Goal: Information Seeking & Learning: Find specific fact

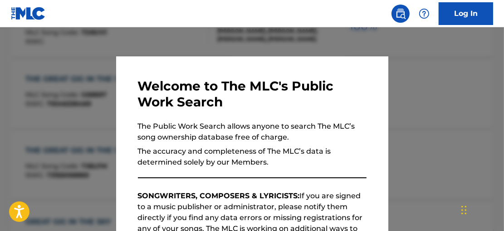
scroll to position [714, 0]
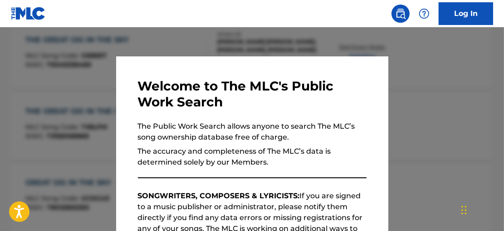
click at [253, 50] on div at bounding box center [252, 142] width 504 height 231
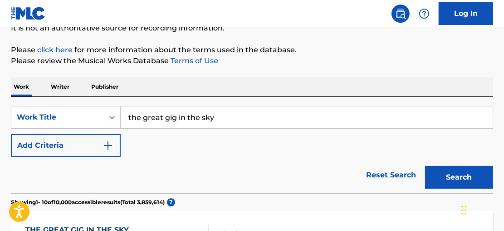
scroll to position [84, 0]
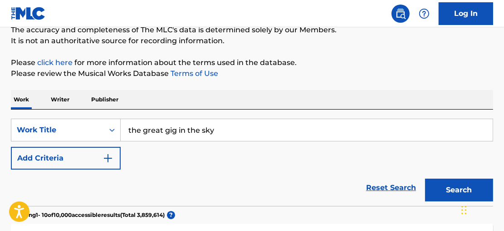
drag, startPoint x: 240, startPoint y: 128, endPoint x: 107, endPoint y: 117, distance: 133.1
click at [107, 117] on div "SearchWithCriteria93d31c4f-af8f-43c4-aee9-51da681e79a4 Work Title the great [DE…" at bounding box center [252, 157] width 483 height 96
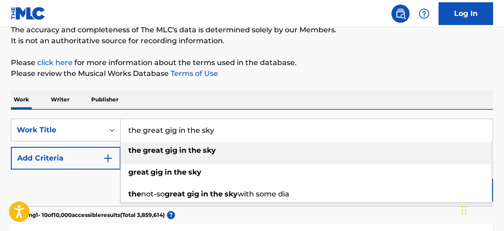
paste input "YOU AND MEOW PURRRFECTLY CALM"
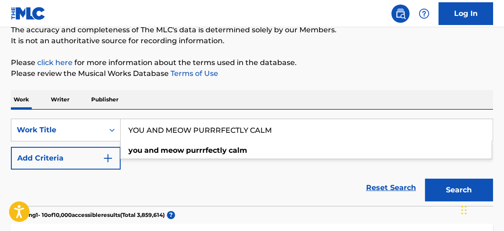
type input "YOU AND MEOW PURRRFECTLY CALM"
click at [425, 178] on button "Search" at bounding box center [459, 189] width 68 height 23
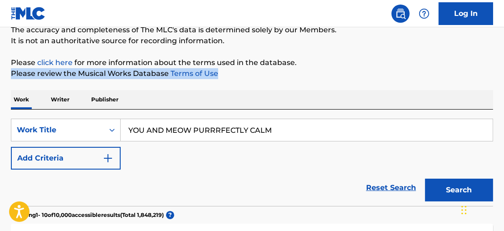
drag, startPoint x: 506, startPoint y: 54, endPoint x: 506, endPoint y: 68, distance: 13.2
click at [504, 69] on html "Accessibility Screen-Reader Guide, Feedback, and Issue Reporting | New window C…" at bounding box center [252, 31] width 504 height 231
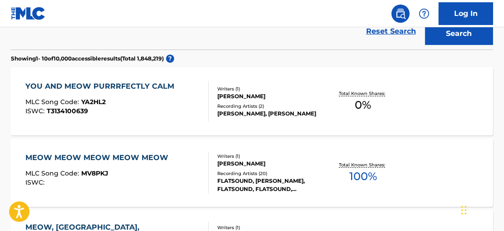
scroll to position [254, 0]
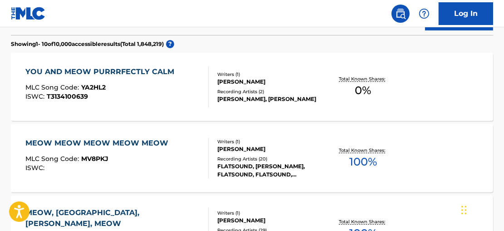
click at [371, 89] on span "0 %" at bounding box center [364, 90] width 16 height 16
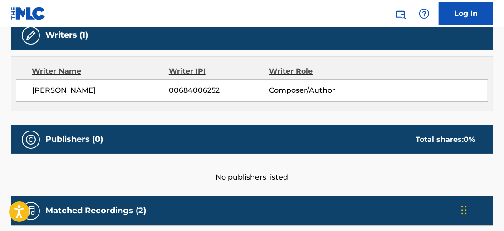
scroll to position [318, 0]
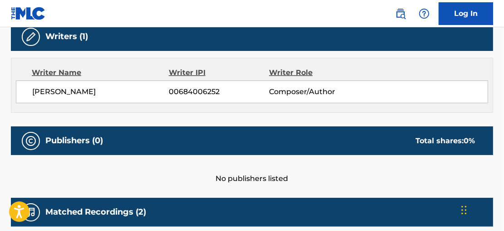
drag, startPoint x: 106, startPoint y: 92, endPoint x: 16, endPoint y: 93, distance: 89.4
click at [16, 93] on div "[PERSON_NAME] 00684006252 Composer/Author" at bounding box center [252, 91] width 473 height 23
copy span "[PERSON_NAME]"
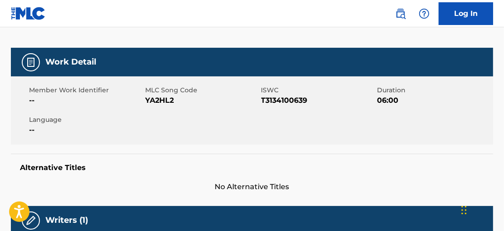
scroll to position [0, 0]
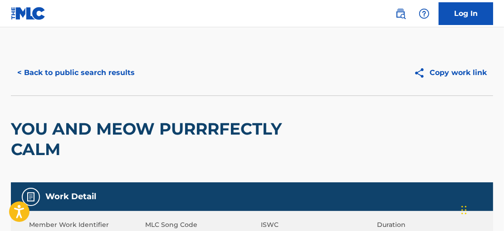
click at [33, 72] on button "< Back to public search results" at bounding box center [76, 72] width 130 height 23
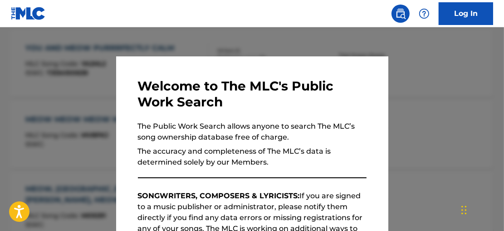
click at [338, 36] on div at bounding box center [252, 142] width 504 height 231
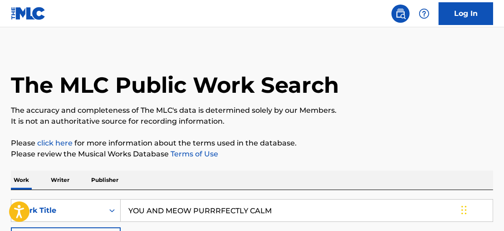
scroll to position [87, 0]
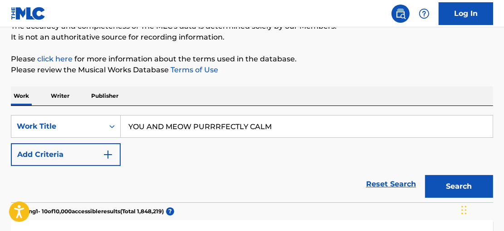
click at [59, 92] on p "Writer" at bounding box center [60, 95] width 24 height 19
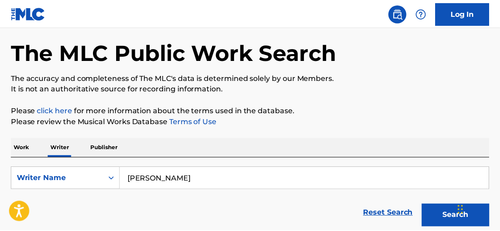
scroll to position [83, 0]
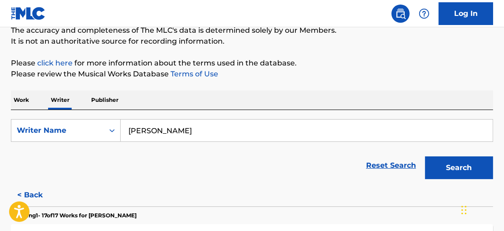
drag, startPoint x: 172, startPoint y: 125, endPoint x: 101, endPoint y: 118, distance: 71.7
click at [101, 118] on div "SearchWithCriteria539b8ee0-dea8-4766-8919-97b2c295b3fc Writer Name [PERSON_NAME…" at bounding box center [252, 147] width 483 height 74
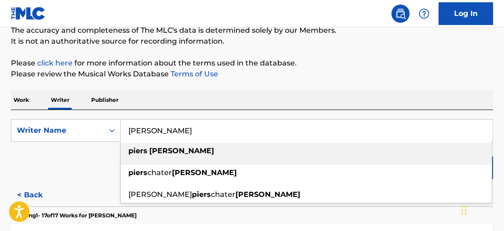
paste input "[PERSON_NAME]"
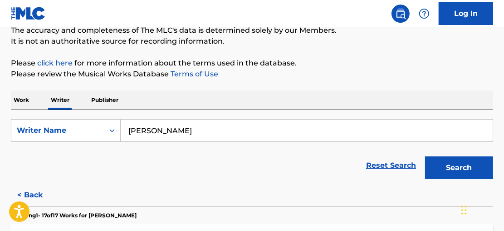
type input "[PERSON_NAME]"
click at [462, 162] on button "Search" at bounding box center [459, 167] width 68 height 23
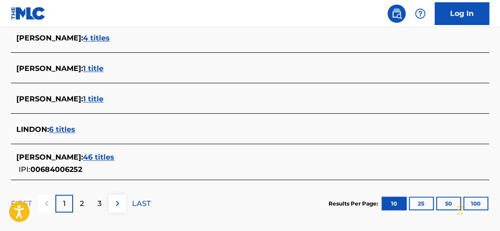
scroll to position [421, 0]
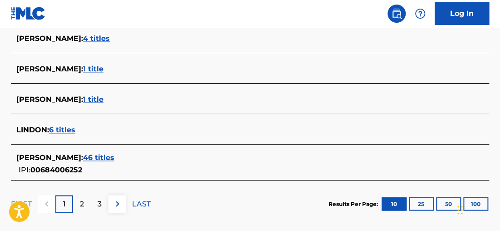
click at [110, 159] on span "46 titles" at bounding box center [98, 157] width 31 height 9
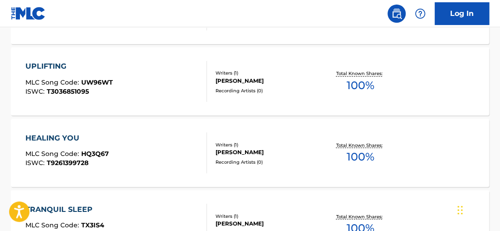
scroll to position [881, 0]
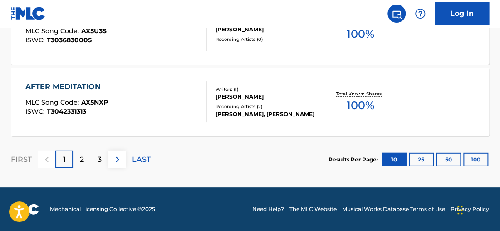
click at [472, 156] on button "100" at bounding box center [476, 160] width 25 height 14
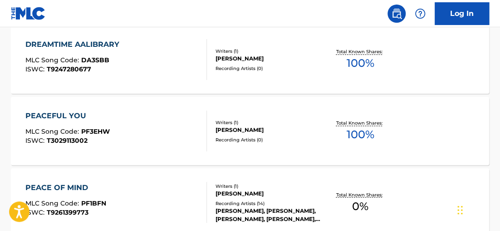
scroll to position [1922, 0]
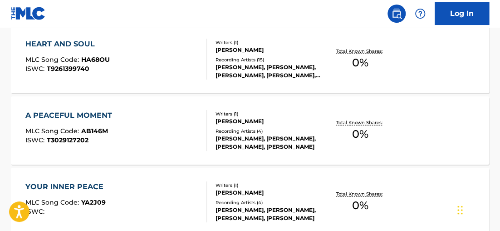
click at [311, 128] on div "Recording Artists ( 4 )" at bounding box center [268, 131] width 105 height 7
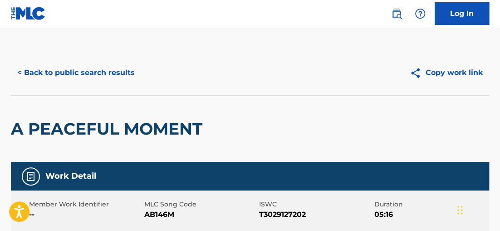
click at [277, 214] on span "T3029127202" at bounding box center [315, 214] width 113 height 11
copy span "T3029127202"
drag, startPoint x: 490, startPoint y: 112, endPoint x: 498, endPoint y: 101, distance: 13.1
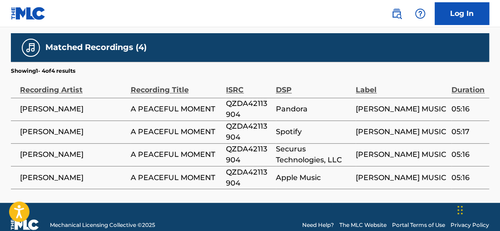
scroll to position [476, 0]
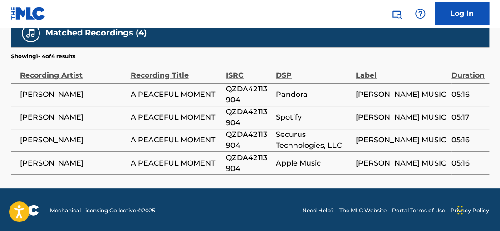
click at [244, 93] on span "QZDA42113904" at bounding box center [248, 95] width 45 height 22
click at [243, 90] on span "QZDA42113904" at bounding box center [248, 95] width 45 height 22
copy span "QZDA42113904"
click at [483, 106] on td "05:17" at bounding box center [471, 117] width 38 height 23
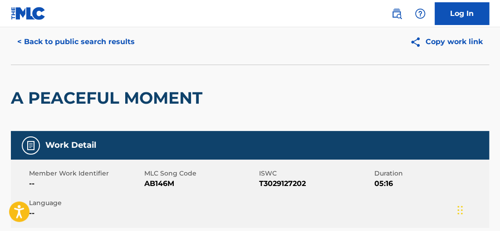
scroll to position [22, 0]
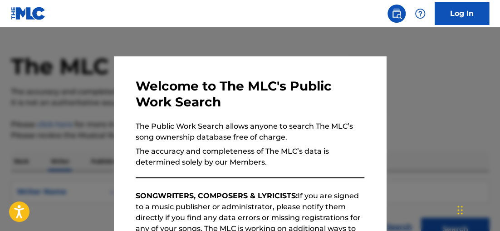
scroll to position [111, 0]
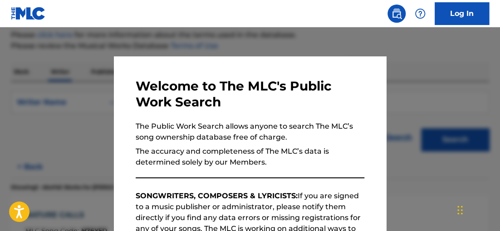
click at [430, 56] on div at bounding box center [250, 142] width 500 height 231
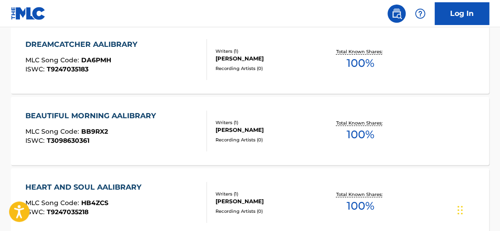
scroll to position [2563, 0]
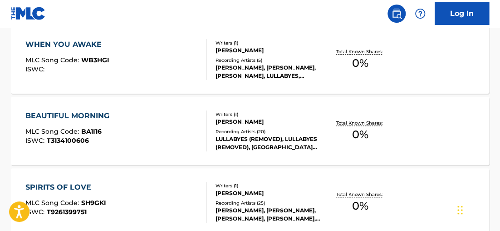
click at [354, 128] on span "0 %" at bounding box center [360, 134] width 16 height 16
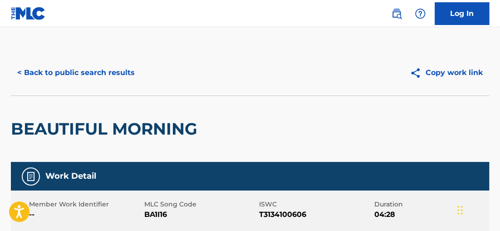
click at [292, 218] on span "T3134100606" at bounding box center [315, 214] width 113 height 11
click at [292, 217] on span "T3134100606" at bounding box center [315, 214] width 113 height 11
copy span "T3134100606"
click at [485, 101] on div "BEAUTIFUL MORNING" at bounding box center [250, 128] width 479 height 66
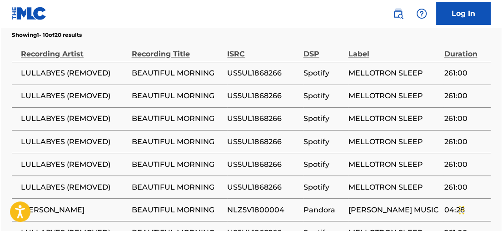
scroll to position [494, 0]
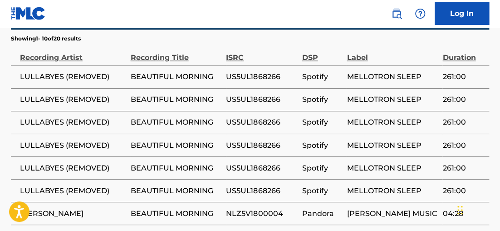
click at [256, 77] on span "US5UL1868266" at bounding box center [261, 76] width 71 height 11
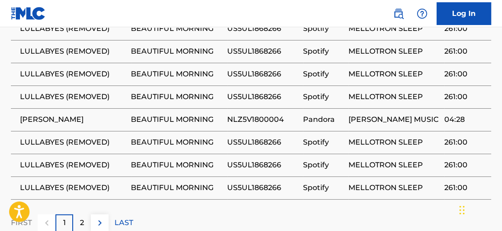
scroll to position [577, 0]
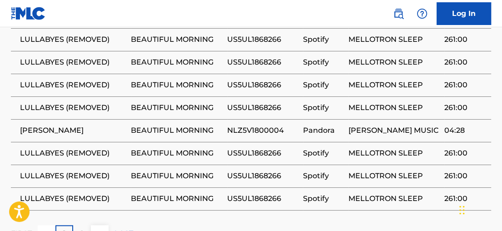
click at [266, 128] on span "NLZ5V1800004" at bounding box center [263, 130] width 72 height 11
copy span "NLZ5V1800004"
click at [484, 90] on td "261:00" at bounding box center [467, 85] width 47 height 23
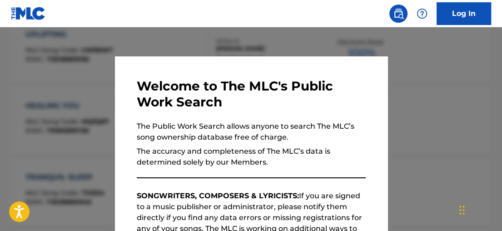
click at [493, 90] on div at bounding box center [251, 142] width 502 height 231
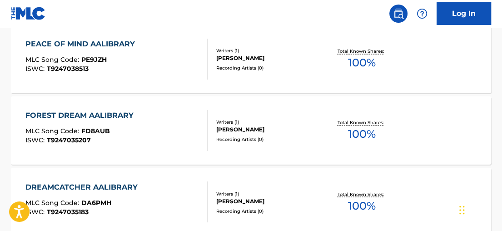
scroll to position [2919, 0]
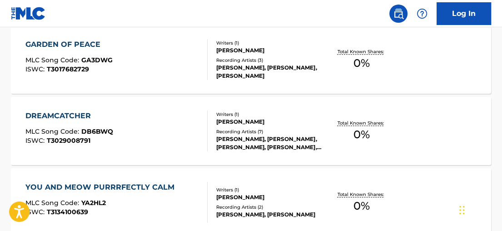
click at [356, 128] on span "0 %" at bounding box center [361, 134] width 16 height 16
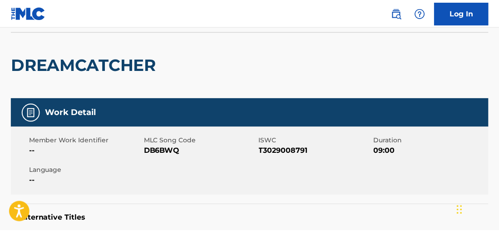
scroll to position [65, 0]
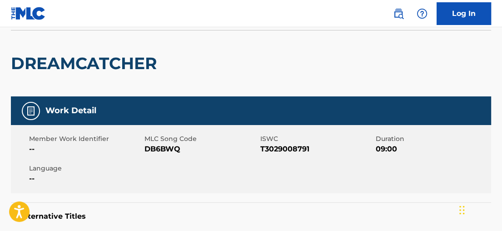
click at [278, 149] on span "T3029008791" at bounding box center [316, 148] width 113 height 11
copy span "T3029008791"
drag, startPoint x: 489, startPoint y: 66, endPoint x: 494, endPoint y: 66, distance: 5.0
click at [490, 66] on div "DREAMCATCHER" at bounding box center [251, 63] width 480 height 66
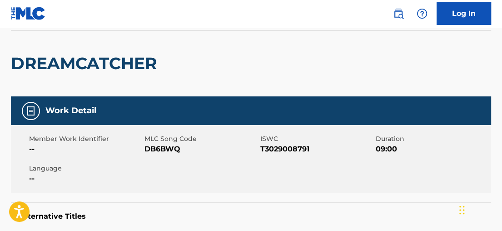
drag, startPoint x: 500, startPoint y: 69, endPoint x: 501, endPoint y: 74, distance: 4.6
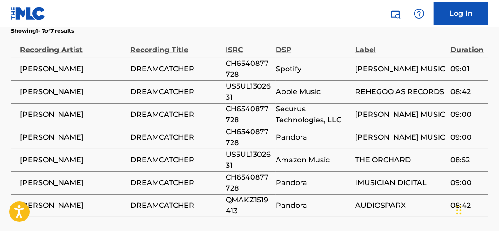
scroll to position [499, 0]
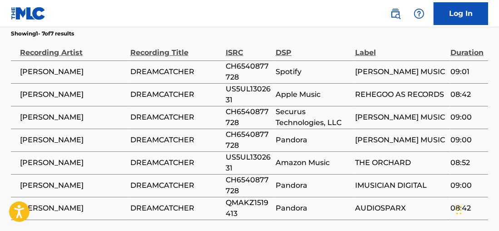
click at [240, 58] on th "ISRC" at bounding box center [251, 49] width 50 height 23
click at [238, 65] on span "CH6540877728" at bounding box center [248, 72] width 45 height 22
click at [238, 66] on span "CH6540877728" at bounding box center [248, 72] width 45 height 22
copy span "CH6540877728"
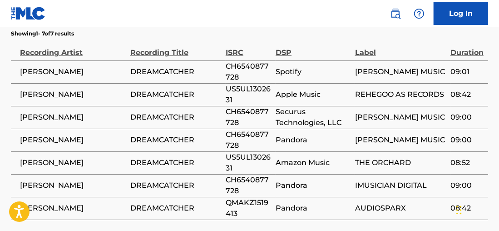
click at [485, 84] on td "08:42" at bounding box center [469, 94] width 38 height 23
click at [241, 89] on span "US5UL1302631" at bounding box center [248, 95] width 45 height 22
copy span "US5UL1302631"
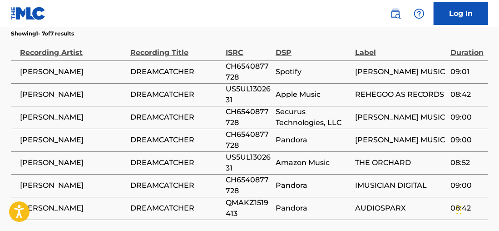
click at [244, 203] on span "QMAKZ1519413" at bounding box center [248, 208] width 45 height 22
click at [244, 202] on span "QMAKZ1519413" at bounding box center [248, 208] width 45 height 22
copy span "QMAKZ1519413"
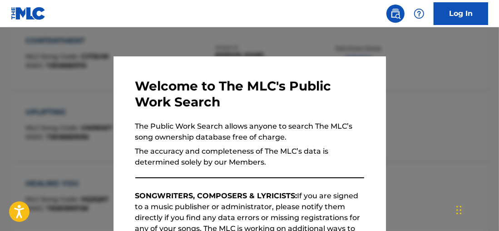
click at [450, 71] on div at bounding box center [249, 142] width 499 height 231
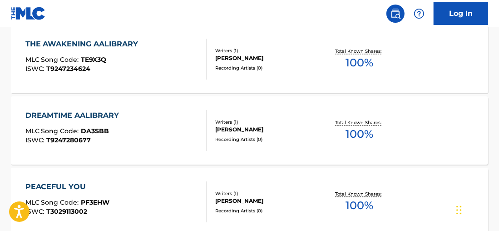
scroll to position [3062, 0]
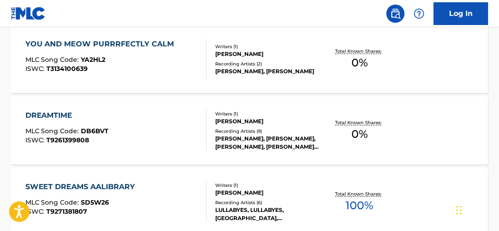
click at [351, 126] on div "Total Known Shares: 0 %" at bounding box center [359, 131] width 79 height 28
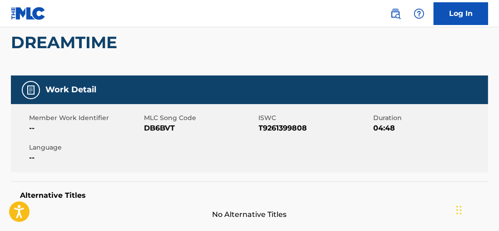
scroll to position [88, 0]
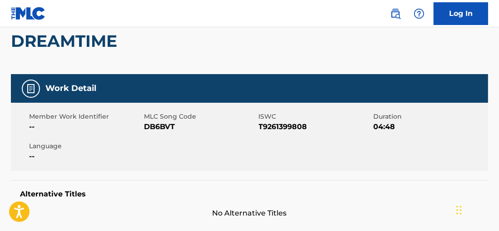
click at [288, 129] on span "T9261399808" at bounding box center [315, 126] width 113 height 11
copy span "T9261399808"
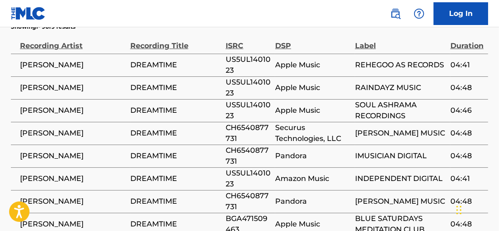
scroll to position [509, 0]
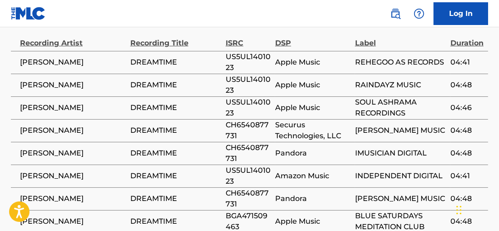
click at [247, 97] on span "US5UL1401023" at bounding box center [248, 108] width 45 height 22
click at [256, 124] on span "CH6540877731" at bounding box center [248, 130] width 45 height 22
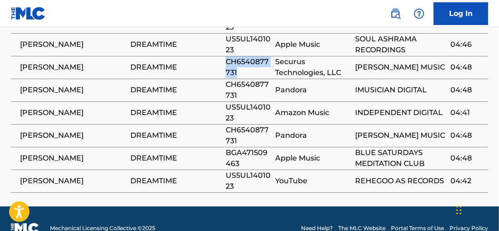
scroll to position [569, 0]
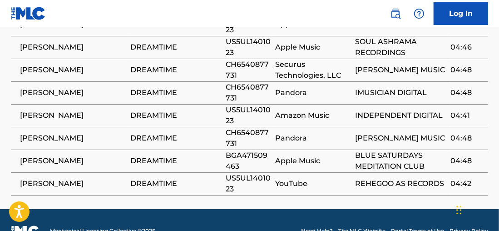
click at [258, 158] on span "BGA471509463" at bounding box center [248, 161] width 45 height 22
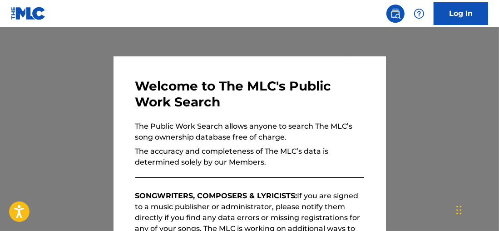
scroll to position [111, 0]
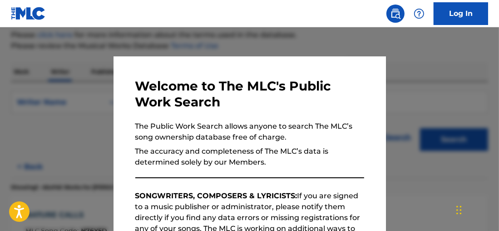
click at [309, 48] on div at bounding box center [249, 142] width 499 height 231
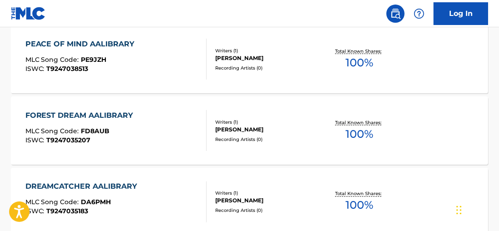
scroll to position [2777, 0]
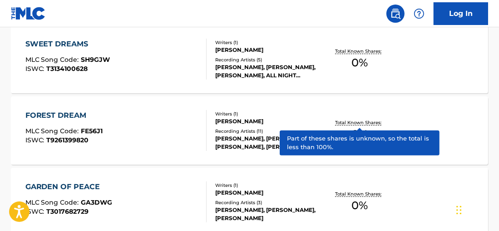
click at [351, 123] on p "Total Known Shares:" at bounding box center [359, 122] width 49 height 7
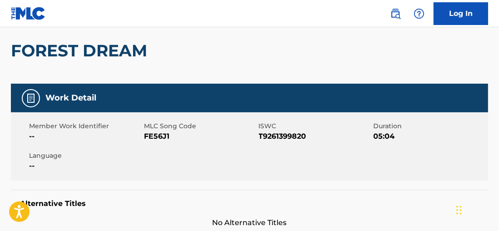
scroll to position [82, 0]
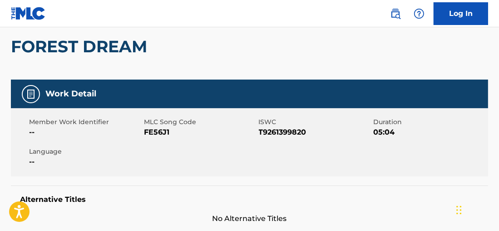
click at [281, 130] on span "T9261399820" at bounding box center [315, 132] width 113 height 11
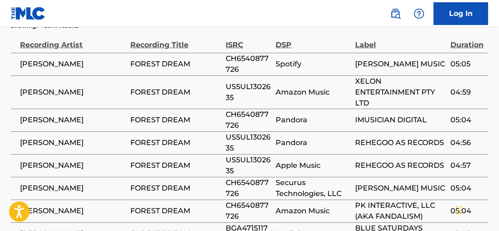
scroll to position [510, 0]
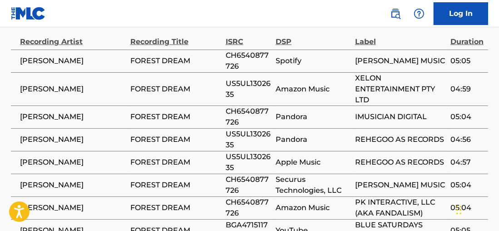
click at [254, 55] on span "CH6540877726" at bounding box center [248, 61] width 45 height 22
click at [231, 79] on span "US5UL1302635" at bounding box center [248, 89] width 45 height 22
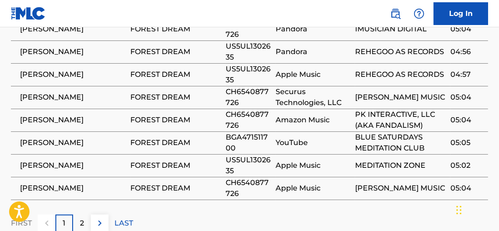
scroll to position [600, 0]
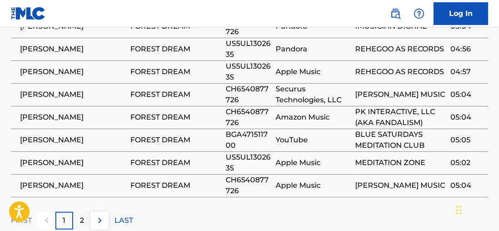
click at [248, 138] on span "BGA471511700" at bounding box center [248, 140] width 45 height 22
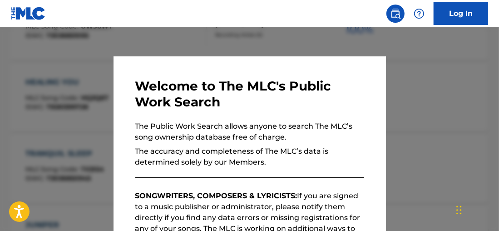
click at [333, 43] on div at bounding box center [249, 142] width 499 height 231
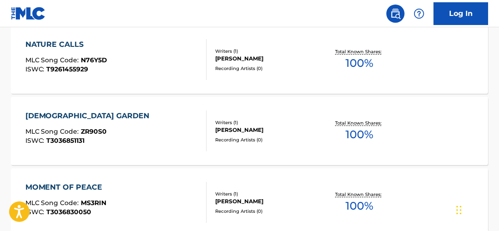
scroll to position [2848, 0]
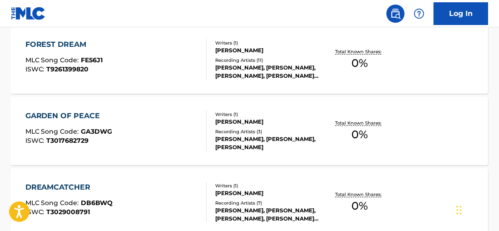
click at [370, 128] on div "Total Known Shares: 0 %" at bounding box center [359, 131] width 79 height 28
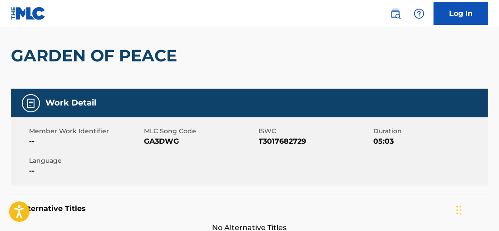
scroll to position [76, 0]
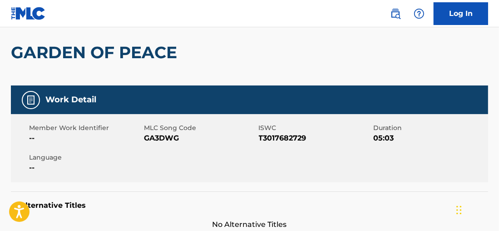
click at [280, 139] on span "T3017682729" at bounding box center [315, 138] width 113 height 11
drag, startPoint x: 498, startPoint y: 70, endPoint x: 497, endPoint y: 88, distance: 17.7
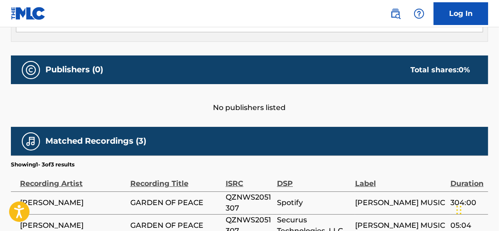
scroll to position [454, 0]
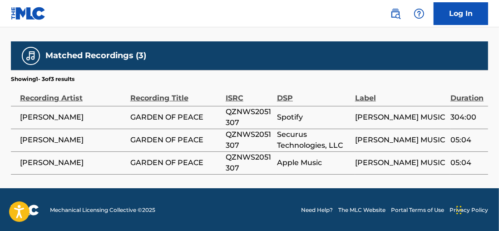
click at [239, 111] on span "QZNWS2051307" at bounding box center [249, 117] width 47 height 22
drag, startPoint x: 239, startPoint y: 111, endPoint x: 232, endPoint y: 110, distance: 6.9
click at [232, 110] on span "QZNWS2051307" at bounding box center [249, 117] width 47 height 22
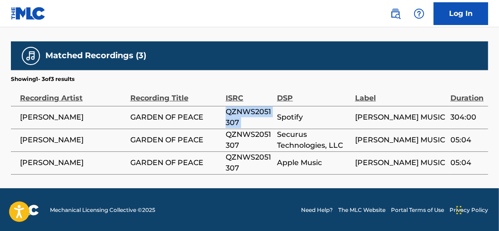
click at [232, 110] on span "QZNWS2051307" at bounding box center [249, 117] width 47 height 22
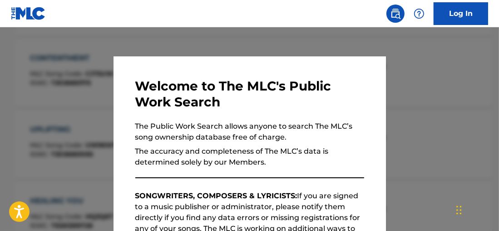
scroll to position [3443, 0]
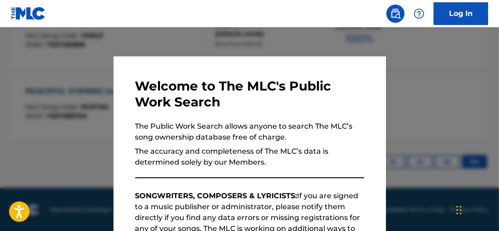
drag, startPoint x: 180, startPoint y: 37, endPoint x: 216, endPoint y: 54, distance: 40.0
click at [182, 39] on div at bounding box center [249, 142] width 499 height 231
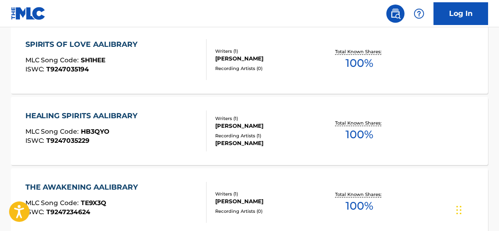
scroll to position [2420, 0]
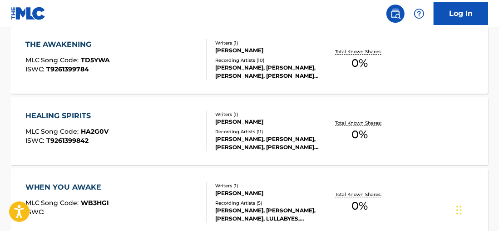
click at [369, 133] on div "Total Known Shares: 0 %" at bounding box center [359, 131] width 79 height 28
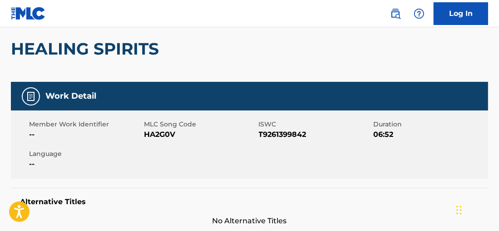
scroll to position [106, 0]
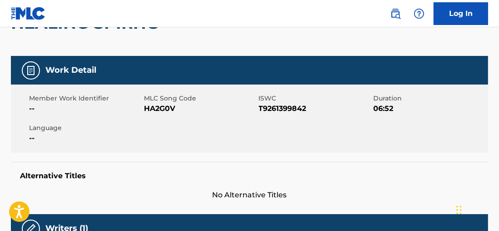
click at [293, 110] on span "T9261399842" at bounding box center [315, 108] width 113 height 11
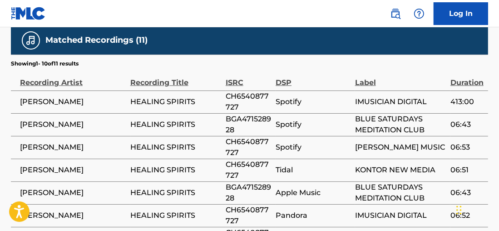
scroll to position [458, 0]
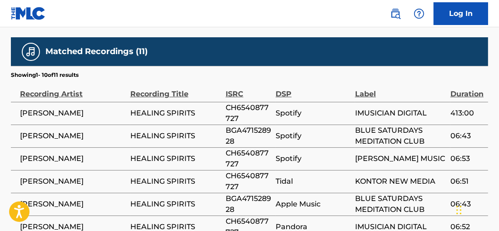
click at [227, 110] on span "CH6540877727" at bounding box center [248, 113] width 45 height 22
click at [227, 112] on span "CH6540877727" at bounding box center [248, 113] width 45 height 22
click at [230, 110] on span "CH6540877727" at bounding box center [248, 113] width 45 height 22
click at [234, 135] on span "BGA471528928" at bounding box center [248, 136] width 45 height 22
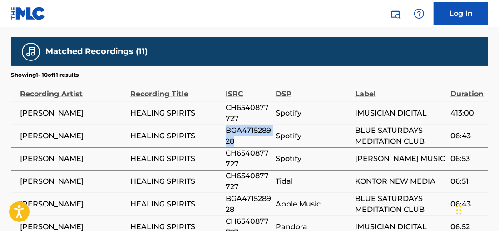
click at [234, 135] on span "BGA471528928" at bounding box center [248, 136] width 45 height 22
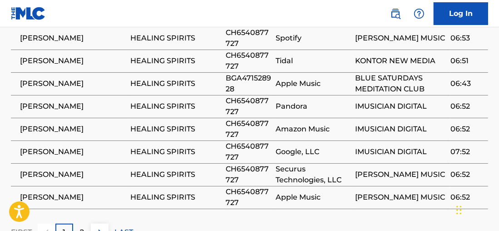
scroll to position [592, 0]
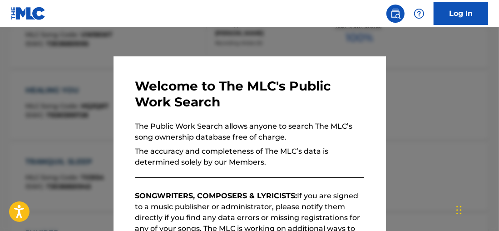
click at [196, 39] on div at bounding box center [249, 142] width 499 height 231
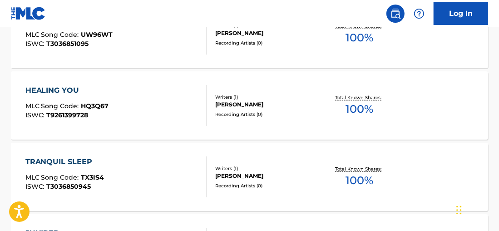
click at [198, 40] on div "UPLIFTING MLC Song Code : UW96WT ISWC : T3036851095" at bounding box center [115, 34] width 181 height 41
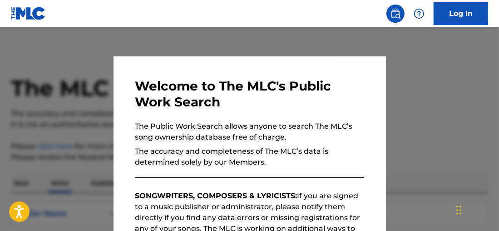
scroll to position [111, 0]
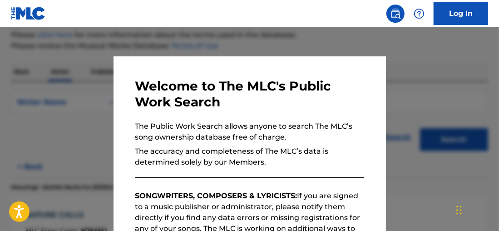
click at [292, 33] on div at bounding box center [249, 142] width 499 height 231
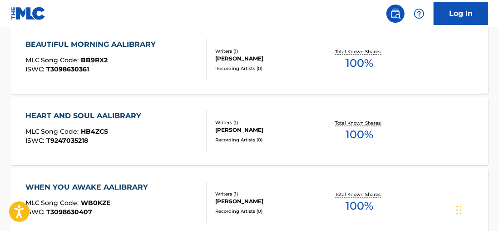
scroll to position [1850, 0]
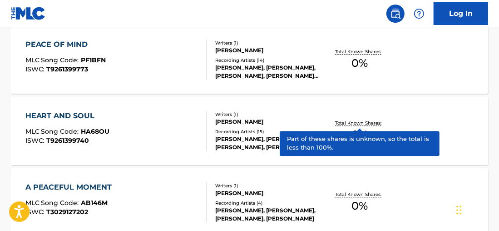
click at [350, 132] on div "Total Known Shares: 0 %" at bounding box center [359, 131] width 79 height 28
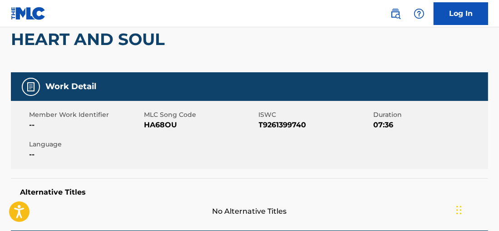
scroll to position [91, 0]
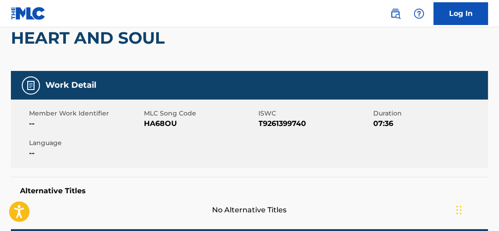
click at [293, 120] on span "T9261399740" at bounding box center [315, 123] width 113 height 11
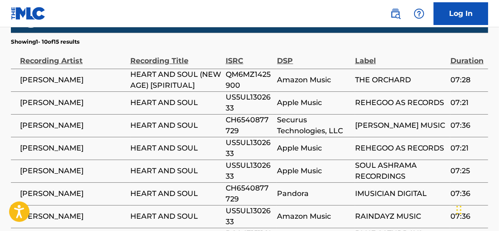
scroll to position [476, 0]
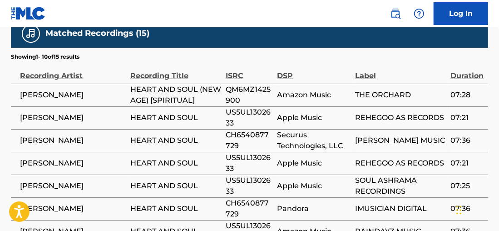
click at [234, 111] on span "US5UL1302633" at bounding box center [249, 118] width 47 height 22
click at [240, 134] on span "CH6540877729" at bounding box center [249, 140] width 47 height 22
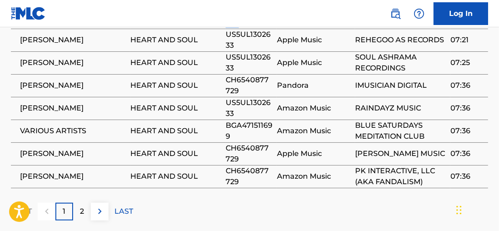
scroll to position [598, 0]
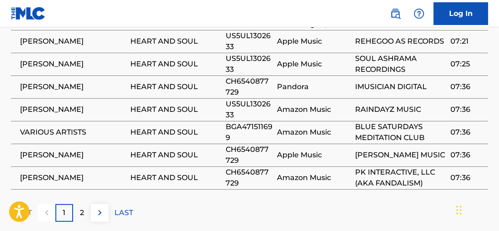
click at [257, 124] on span "BGA471511699" at bounding box center [249, 132] width 47 height 22
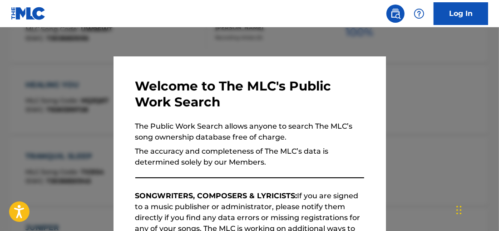
drag, startPoint x: 187, startPoint y: 37, endPoint x: 201, endPoint y: 38, distance: 13.7
click at [189, 36] on div at bounding box center [249, 142] width 499 height 231
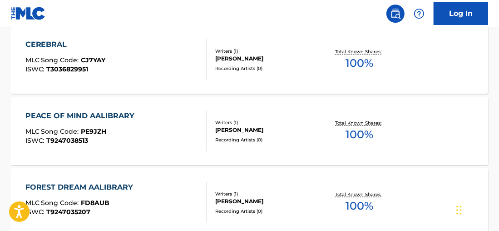
scroll to position [1779, 0]
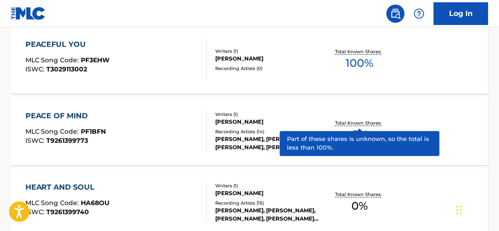
click at [361, 122] on p "Total Known Shares:" at bounding box center [359, 122] width 49 height 7
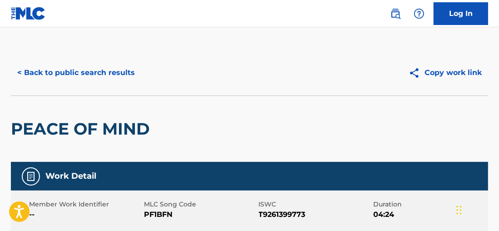
click at [294, 215] on span "T9261399773" at bounding box center [315, 214] width 113 height 11
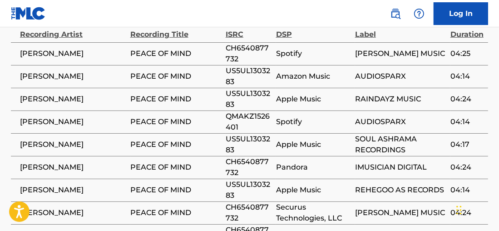
scroll to position [494, 0]
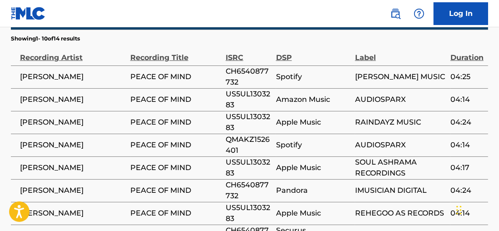
click at [231, 73] on span "CH6540877732" at bounding box center [249, 77] width 46 height 22
click at [238, 94] on span "US5UL1303283" at bounding box center [249, 100] width 46 height 22
click at [234, 140] on span "QMAKZ1526401" at bounding box center [249, 145] width 46 height 22
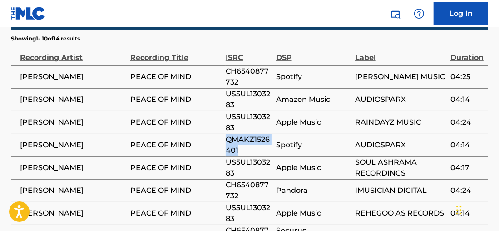
click at [234, 140] on span "QMAKZ1526401" at bounding box center [249, 145] width 46 height 22
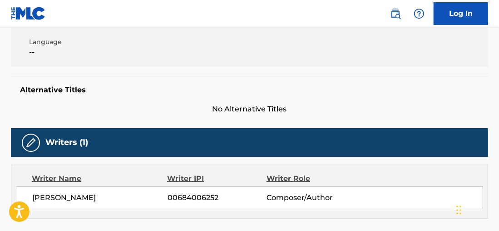
scroll to position [101, 0]
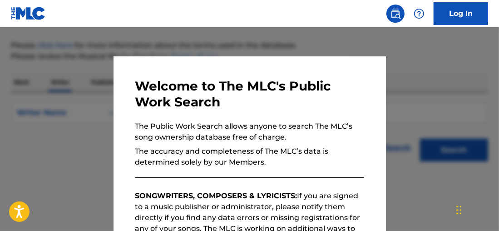
scroll to position [111, 0]
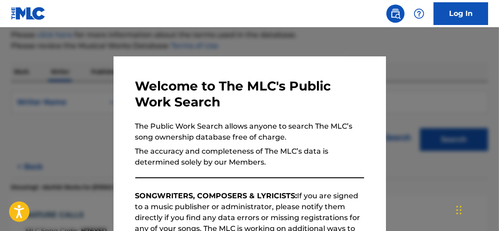
click at [445, 103] on div at bounding box center [249, 142] width 499 height 231
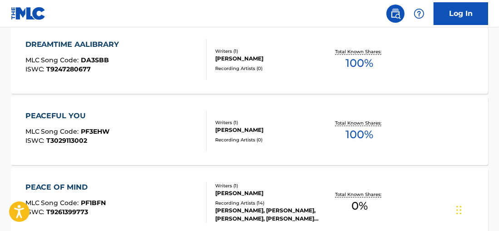
scroll to position [2064, 0]
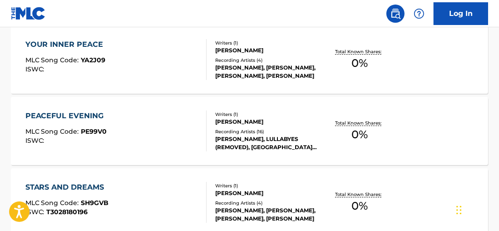
click at [377, 133] on div "Total Known Shares: 0 %" at bounding box center [359, 131] width 79 height 28
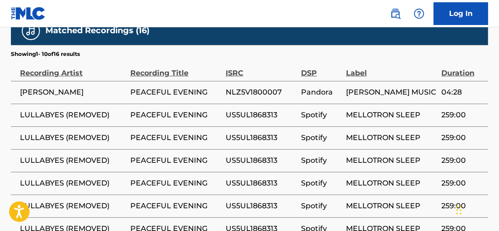
scroll to position [474, 0]
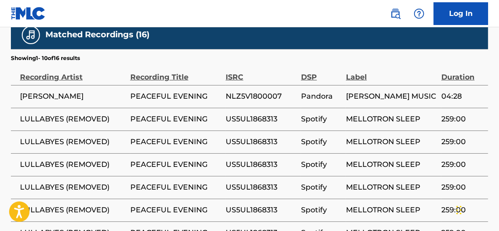
click at [259, 94] on span "NLZ5V1800007" at bounding box center [261, 96] width 71 height 11
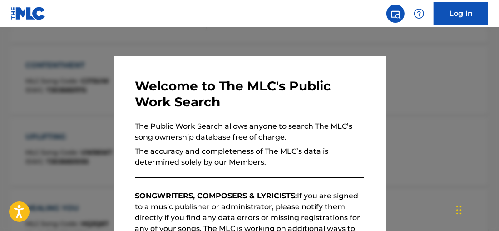
click at [226, 45] on div at bounding box center [249, 142] width 499 height 231
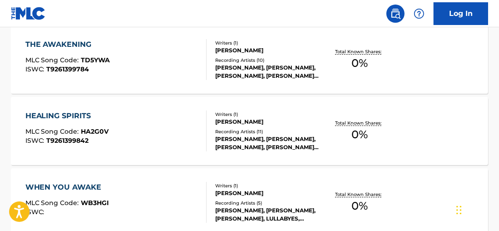
scroll to position [2634, 0]
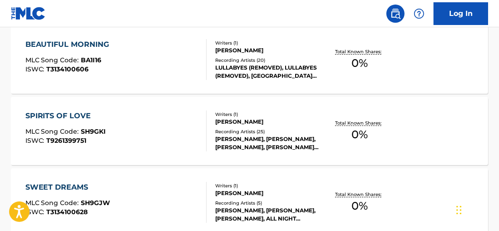
click at [365, 135] on span "0 %" at bounding box center [359, 134] width 16 height 16
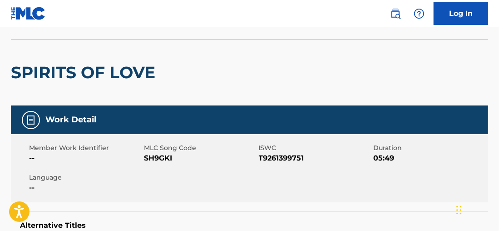
scroll to position [60, 0]
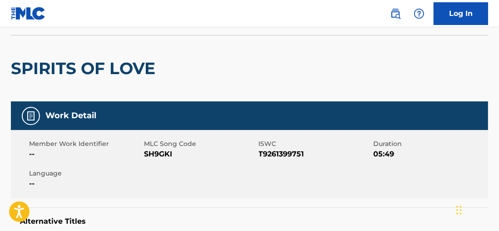
click at [267, 159] on div "Member Work Identifier -- MLC Song Code SH9GKI ISWC T9261399751 Duration 05:49 …" at bounding box center [249, 164] width 477 height 68
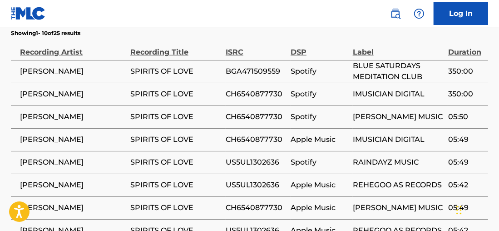
scroll to position [492, 0]
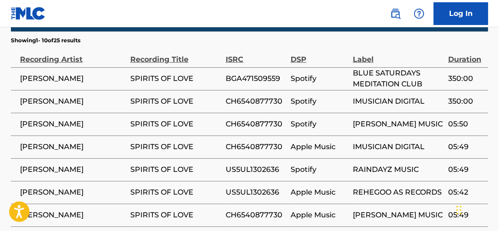
click at [250, 80] on span "BGA471509559" at bounding box center [256, 78] width 60 height 11
click at [251, 101] on span "CH6540877730" at bounding box center [256, 101] width 60 height 11
click at [242, 166] on span "US5UL1302636" at bounding box center [256, 169] width 60 height 11
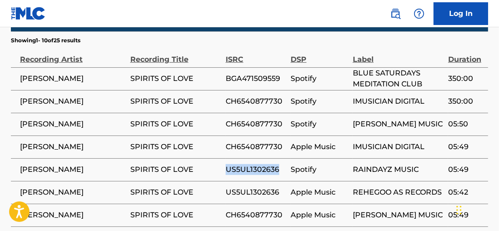
click at [242, 166] on span "US5UL1302636" at bounding box center [256, 169] width 60 height 11
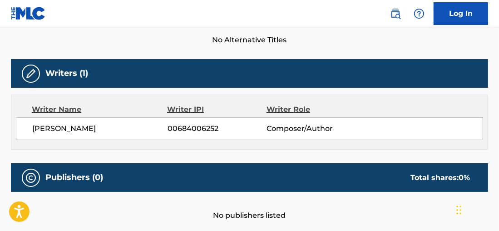
scroll to position [227, 0]
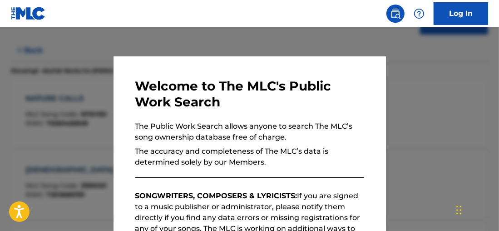
click at [196, 36] on div at bounding box center [249, 142] width 499 height 231
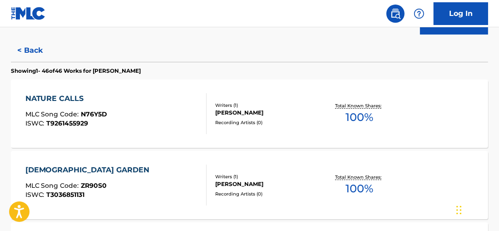
click at [284, 180] on div "[PERSON_NAME]" at bounding box center [267, 184] width 105 height 8
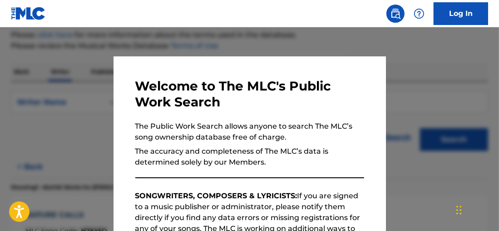
scroll to position [2135, 0]
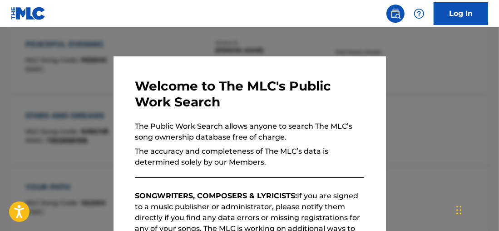
click at [448, 77] on div at bounding box center [249, 142] width 499 height 231
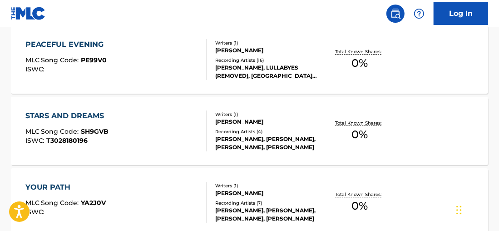
click at [78, 114] on div "STARS AND DREAMS" at bounding box center [67, 115] width 84 height 11
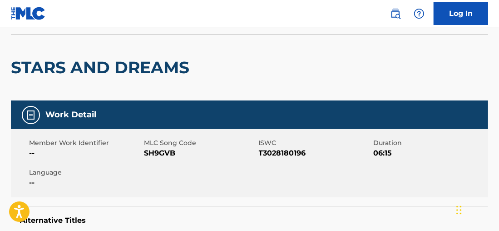
scroll to position [64, 0]
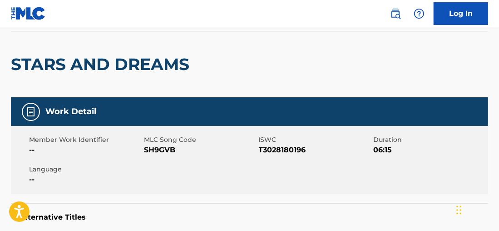
click at [278, 143] on span "ISWC" at bounding box center [315, 140] width 113 height 10
click at [277, 148] on span "T3028180196" at bounding box center [315, 149] width 113 height 11
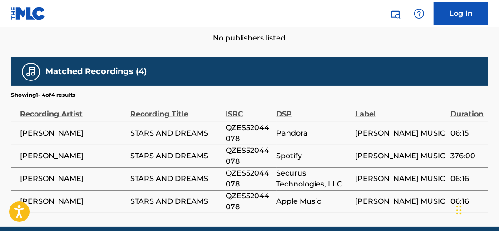
scroll to position [476, 0]
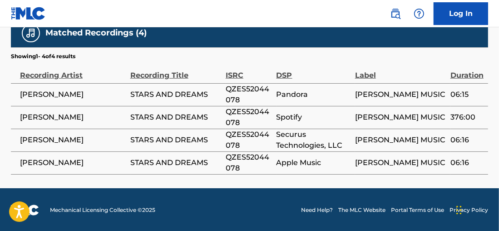
click at [258, 87] on span "QZES52044078" at bounding box center [249, 95] width 46 height 22
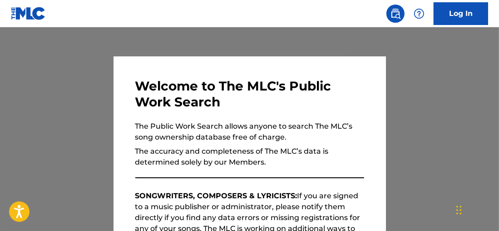
scroll to position [3443, 0]
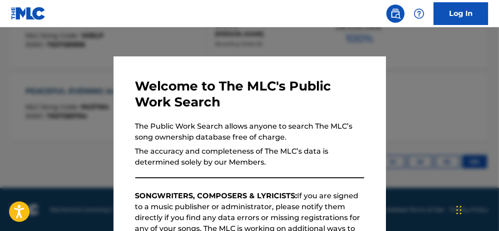
click at [196, 40] on div at bounding box center [249, 142] width 499 height 231
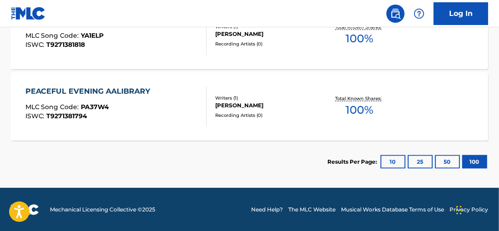
scroll to position [2705, 0]
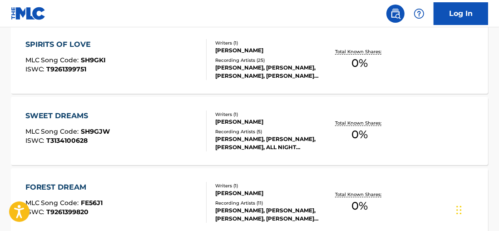
click at [375, 130] on div "Total Known Shares: 0 %" at bounding box center [359, 131] width 79 height 28
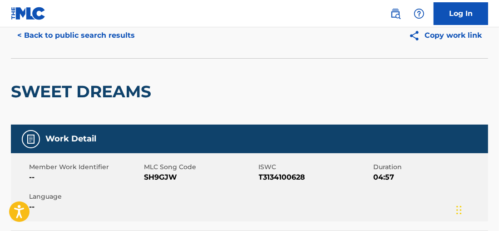
scroll to position [43, 0]
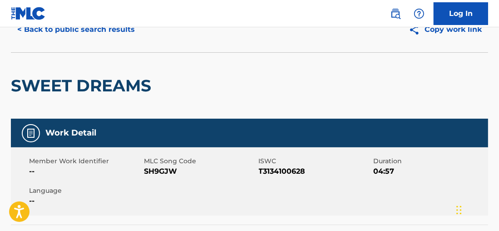
click at [274, 170] on span "T3134100628" at bounding box center [315, 171] width 113 height 11
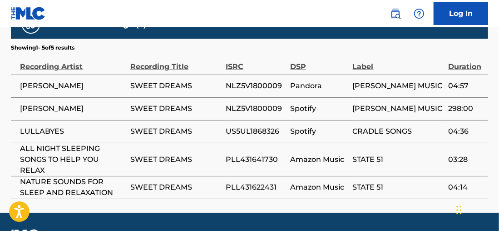
scroll to position [478, 0]
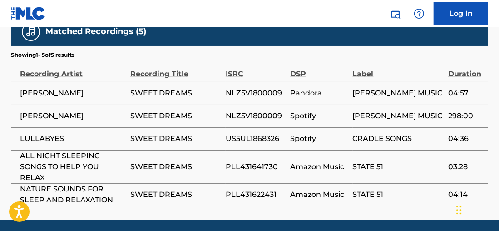
click at [253, 89] on span "NLZ5V1800009" at bounding box center [256, 93] width 60 height 11
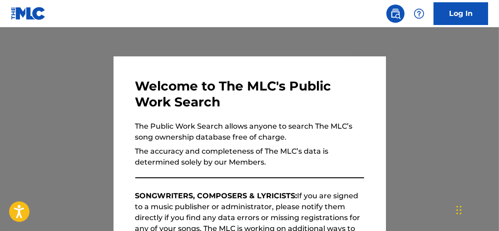
scroll to position [111, 0]
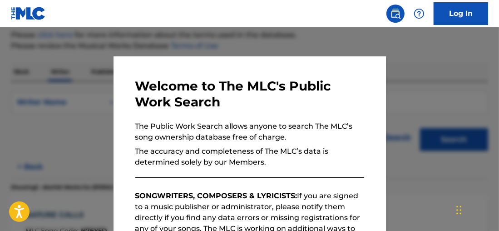
drag, startPoint x: 170, startPoint y: 36, endPoint x: 178, endPoint y: 41, distance: 9.7
click at [171, 37] on div at bounding box center [249, 142] width 499 height 231
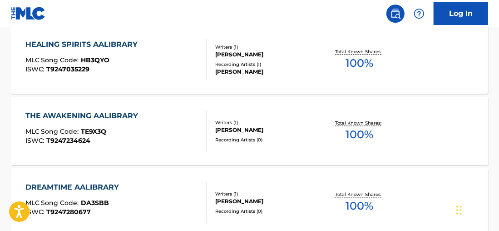
scroll to position [2349, 0]
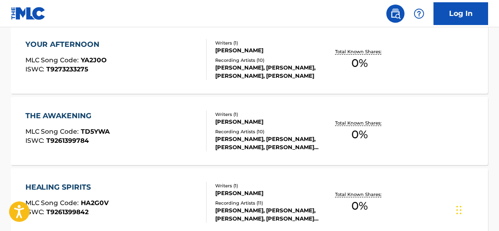
click at [351, 128] on span "0 %" at bounding box center [359, 134] width 16 height 16
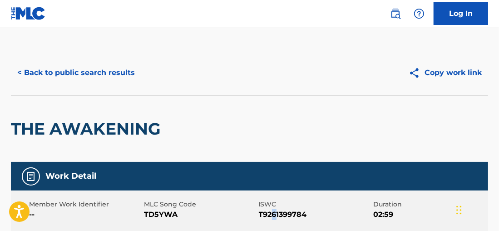
click at [274, 212] on span "T9261399784" at bounding box center [315, 214] width 113 height 11
click at [276, 211] on span "T9261399784" at bounding box center [315, 214] width 113 height 11
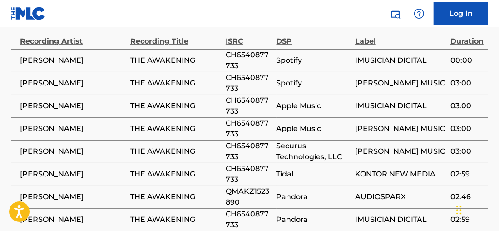
scroll to position [522, 0]
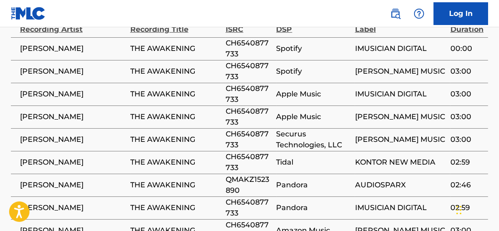
click at [248, 156] on span "CH6540877733" at bounding box center [249, 162] width 46 height 22
drag, startPoint x: 248, startPoint y: 156, endPoint x: 242, endPoint y: 154, distance: 6.5
click at [242, 154] on span "CH6540877733" at bounding box center [249, 162] width 46 height 22
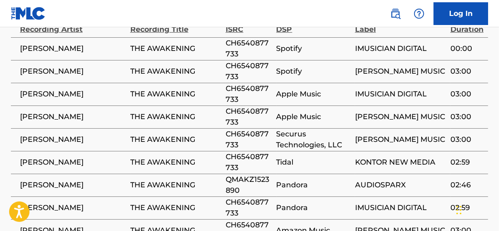
click at [233, 182] on span "QMAKZ1523890" at bounding box center [249, 185] width 46 height 22
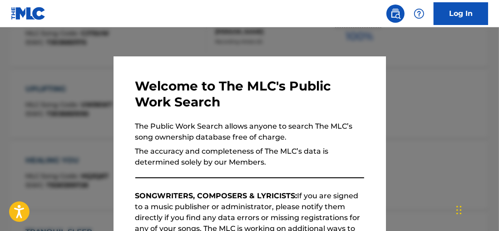
click at [323, 48] on div at bounding box center [249, 142] width 499 height 231
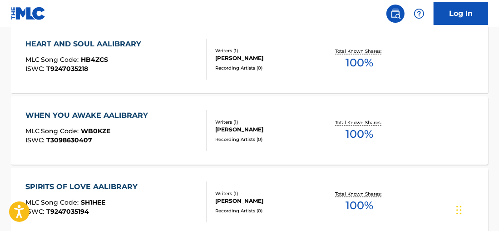
scroll to position [2492, 0]
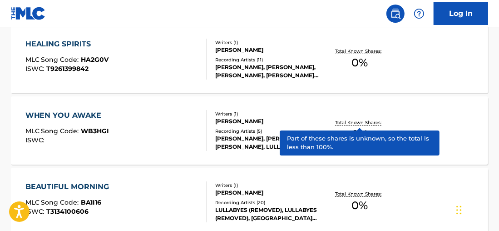
click at [358, 120] on p "Total Known Shares:" at bounding box center [359, 122] width 49 height 7
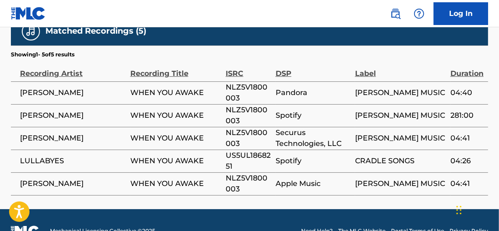
scroll to position [474, 0]
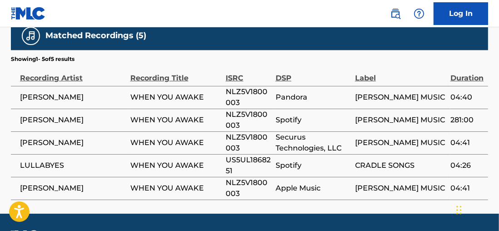
click at [252, 92] on span "NLZ5V1800003" at bounding box center [248, 97] width 45 height 22
drag, startPoint x: 252, startPoint y: 92, endPoint x: 247, endPoint y: 89, distance: 5.1
click at [247, 89] on span "NLZ5V1800003" at bounding box center [248, 97] width 45 height 22
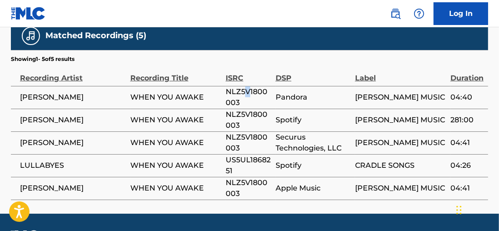
click at [247, 89] on span "NLZ5V1800003" at bounding box center [248, 97] width 45 height 22
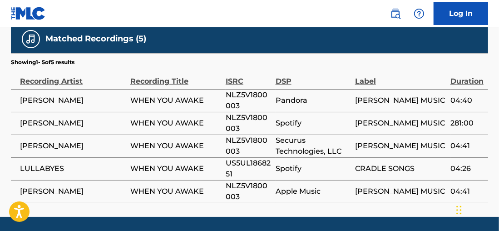
scroll to position [469, 0]
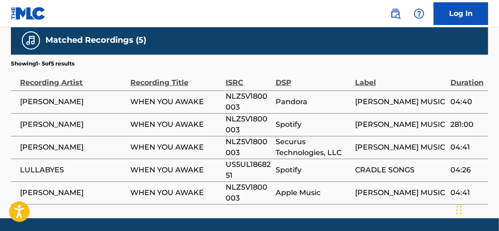
click at [256, 163] on span "US5UL1868251" at bounding box center [248, 170] width 45 height 22
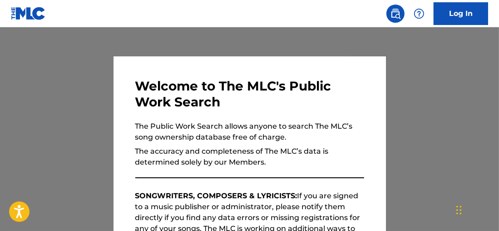
scroll to position [111, 0]
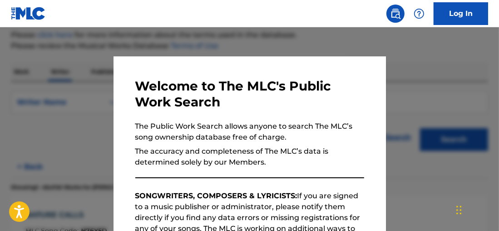
click at [172, 32] on div at bounding box center [249, 142] width 499 height 231
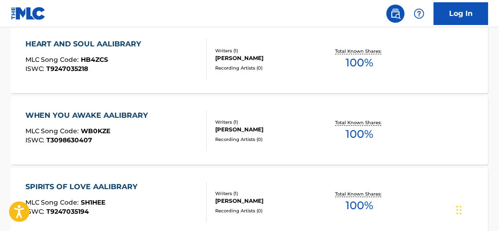
scroll to position [2990, 0]
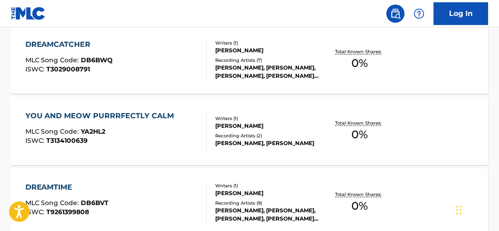
click at [384, 128] on div "Total Known Shares: 0 %" at bounding box center [359, 131] width 79 height 28
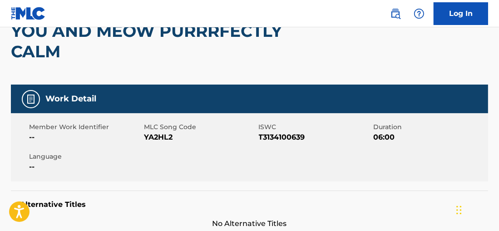
scroll to position [116, 0]
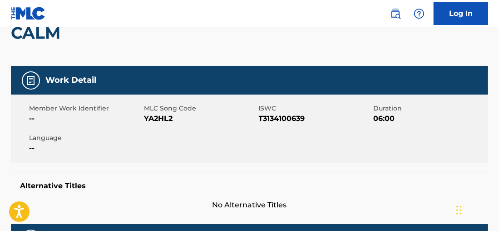
click at [289, 119] on span "T3134100639" at bounding box center [315, 118] width 113 height 11
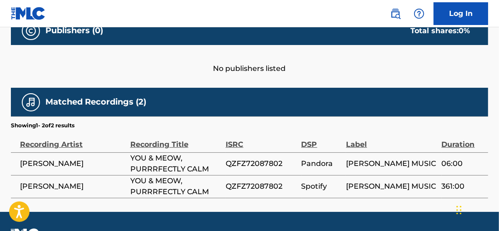
scroll to position [451, 0]
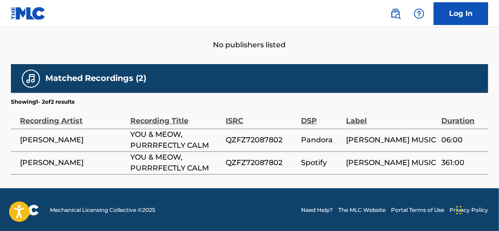
click at [254, 143] on span "QZFZ72087802" at bounding box center [261, 139] width 71 height 11
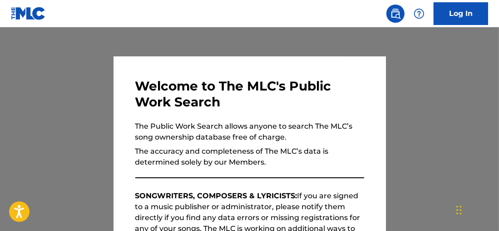
scroll to position [3443, 0]
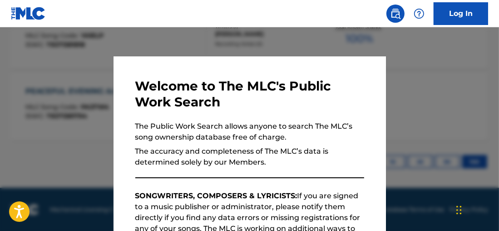
click at [149, 38] on div at bounding box center [249, 142] width 499 height 231
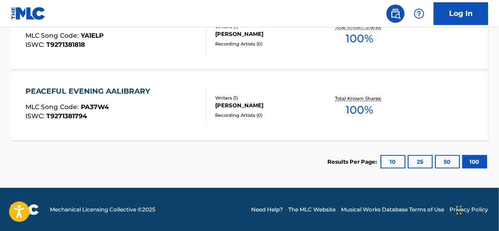
click at [451, 109] on div "PEACEFUL EVENING AALIBRARY MLC Song Code : PA37W4 ISWC : T9271381794 Writers ( …" at bounding box center [249, 106] width 477 height 68
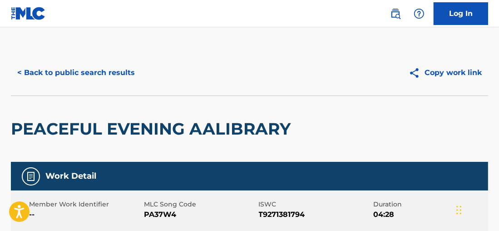
scroll to position [111, 0]
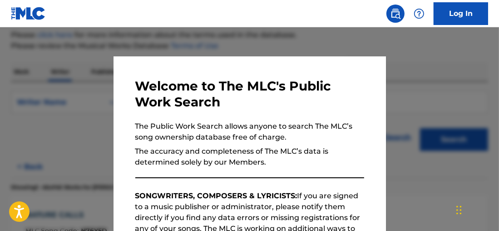
click at [275, 36] on div at bounding box center [249, 142] width 499 height 231
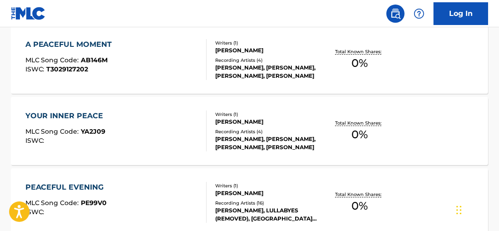
scroll to position [2277, 0]
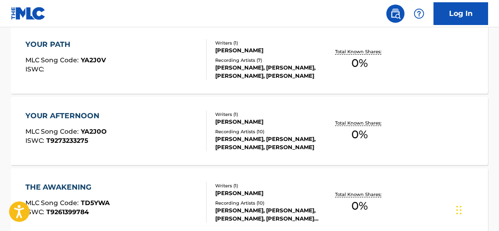
click at [356, 127] on span "0 %" at bounding box center [359, 134] width 16 height 16
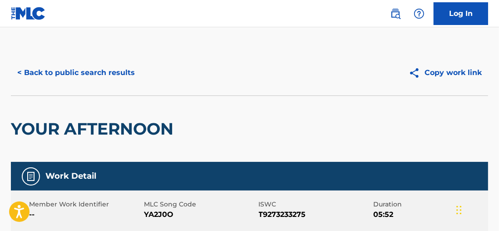
click at [288, 212] on span "T9273233275" at bounding box center [315, 214] width 113 height 11
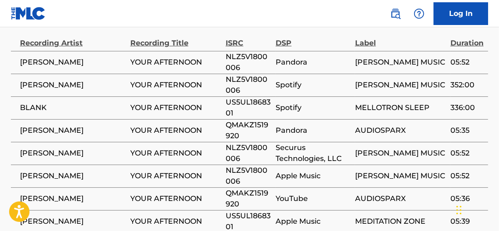
scroll to position [490, 0]
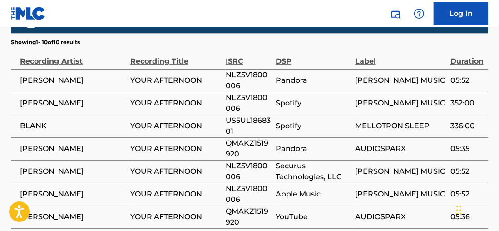
click at [235, 78] on span "NLZ5V1800006" at bounding box center [248, 80] width 45 height 22
click at [252, 142] on span "QMAKZ1519920" at bounding box center [248, 149] width 45 height 22
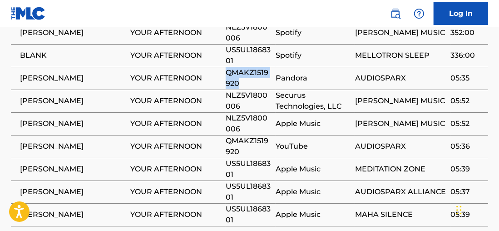
scroll to position [582, 0]
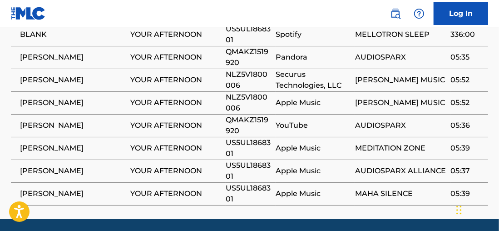
click at [238, 142] on span "US5UL1868301" at bounding box center [248, 148] width 45 height 22
click at [245, 143] on span "US5UL1868301" at bounding box center [248, 148] width 45 height 22
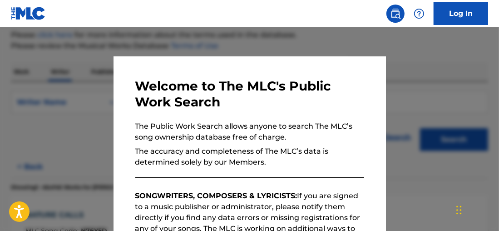
drag, startPoint x: 173, startPoint y: 38, endPoint x: 178, endPoint y: 40, distance: 5.7
click at [174, 38] on div at bounding box center [249, 142] width 499 height 231
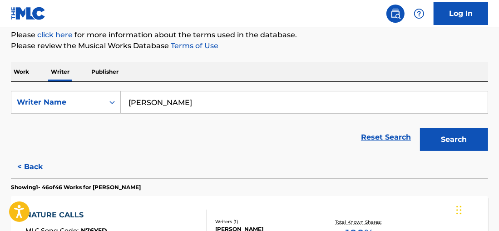
scroll to position [1992, 0]
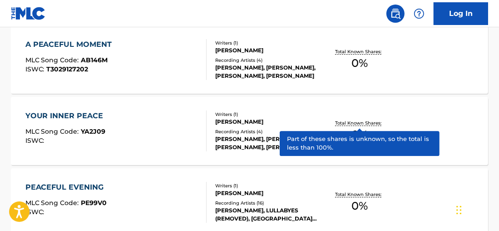
click at [372, 125] on p "Total Known Shares:" at bounding box center [359, 122] width 49 height 7
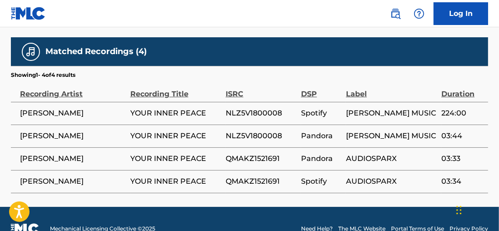
scroll to position [476, 0]
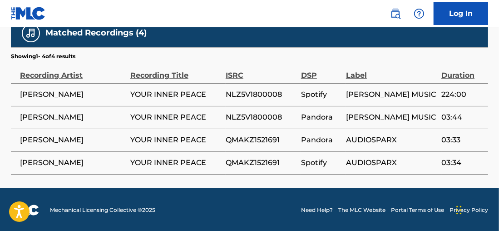
click at [257, 91] on span "NLZ5V1800008" at bounding box center [261, 94] width 71 height 11
click at [257, 163] on span "QMAKZ1521691" at bounding box center [261, 162] width 71 height 11
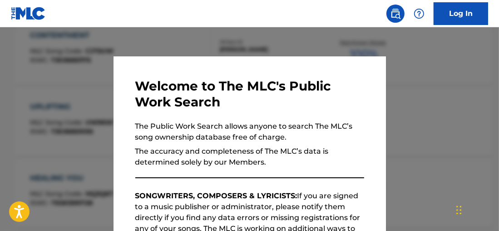
scroll to position [3443, 0]
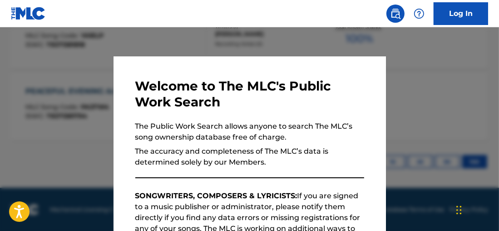
click at [159, 39] on div at bounding box center [249, 142] width 499 height 231
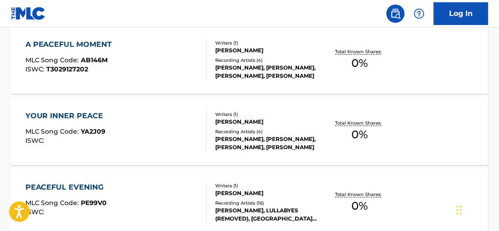
scroll to position [2207, 0]
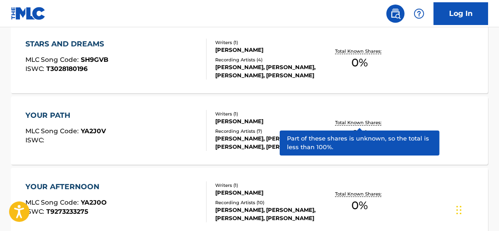
click at [352, 124] on p "Total Known Shares:" at bounding box center [359, 122] width 49 height 7
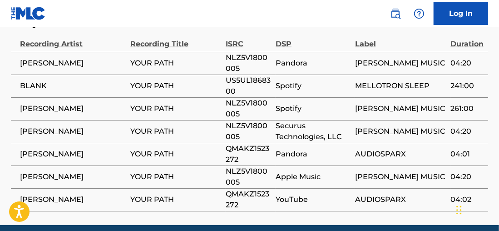
scroll to position [505, 0]
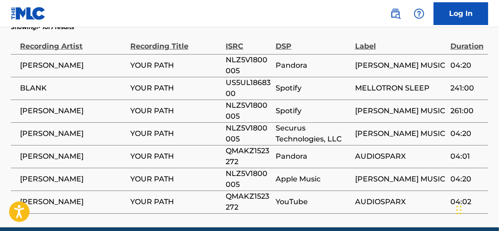
click at [240, 61] on span "NLZ5V1800005" at bounding box center [248, 65] width 45 height 22
click at [254, 148] on span "QMAKZ1523272" at bounding box center [248, 156] width 45 height 22
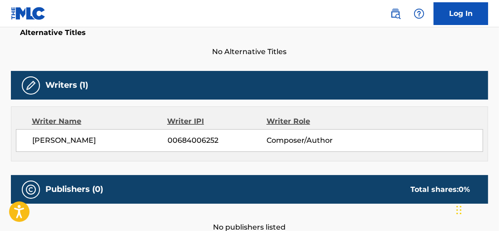
scroll to position [189, 0]
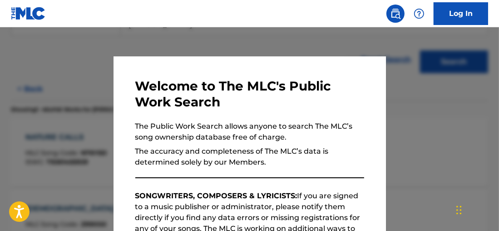
click at [447, 116] on div at bounding box center [249, 142] width 499 height 231
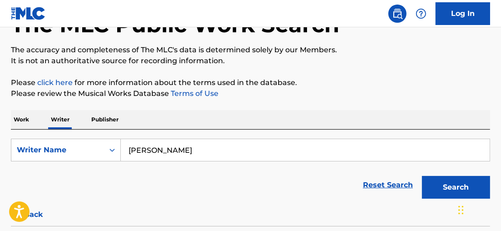
scroll to position [75, 0]
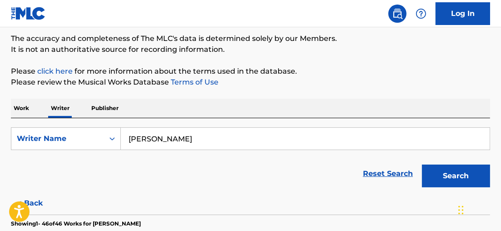
drag, startPoint x: 192, startPoint y: 133, endPoint x: 65, endPoint y: 65, distance: 143.4
type input "[PERSON_NAME] [PERSON_NAME]"
click at [431, 165] on button "Search" at bounding box center [456, 175] width 68 height 23
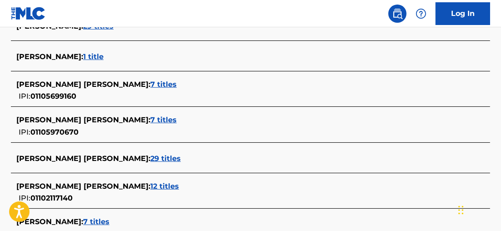
scroll to position [370, 0]
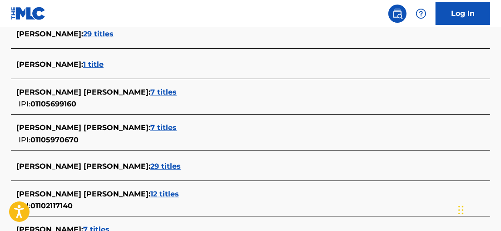
click at [150, 93] on span "7 titles" at bounding box center [163, 92] width 26 height 9
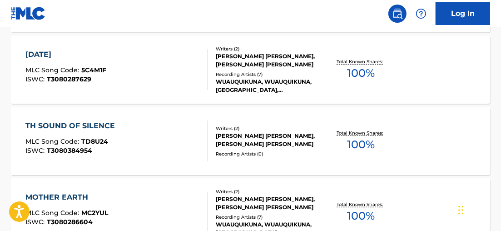
scroll to position [484, 0]
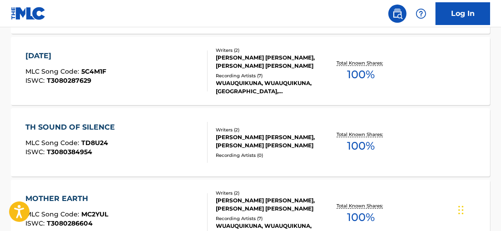
click at [366, 72] on span "100 %" at bounding box center [361, 74] width 28 height 16
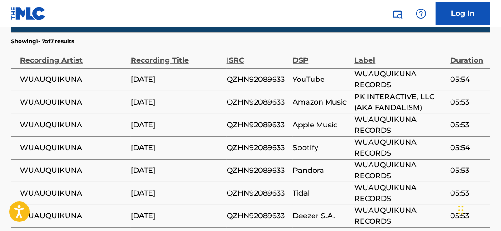
scroll to position [611, 0]
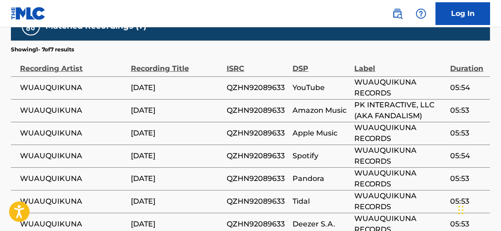
click at [263, 82] on span "QZHN92089633" at bounding box center [258, 87] width 62 height 11
drag, startPoint x: 263, startPoint y: 68, endPoint x: 253, endPoint y: 67, distance: 10.5
click at [253, 82] on span "QZHN92089633" at bounding box center [258, 87] width 62 height 11
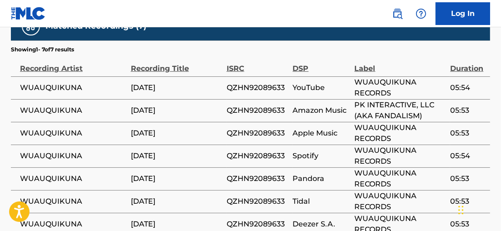
scroll to position [111, 0]
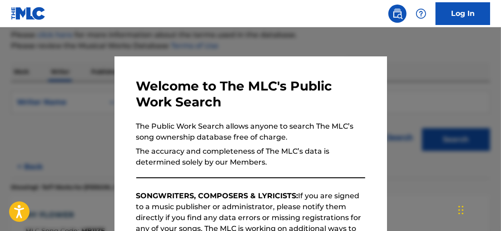
click at [172, 40] on div at bounding box center [250, 142] width 501 height 231
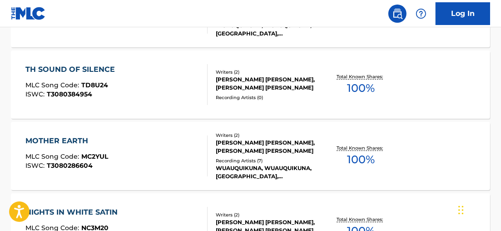
scroll to position [546, 0]
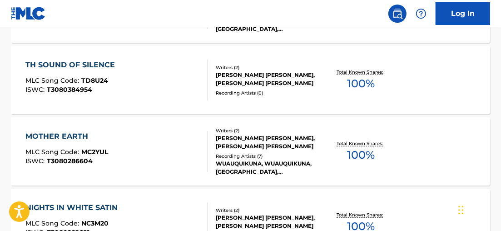
click at [380, 80] on div "Total Known Shares: 100 %" at bounding box center [360, 80] width 79 height 28
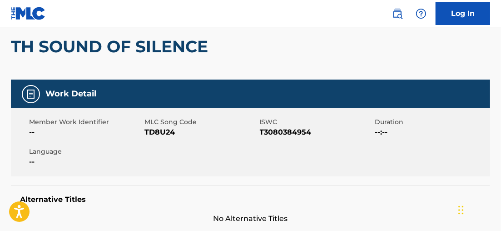
scroll to position [91, 0]
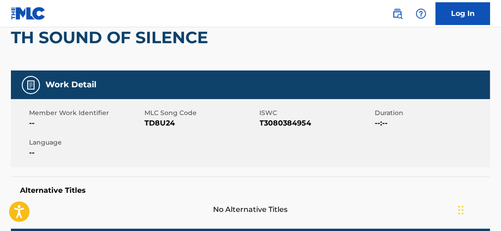
click at [293, 123] on span "T3080384954" at bounding box center [316, 123] width 113 height 11
click at [288, 120] on span "T3080384954" at bounding box center [316, 123] width 113 height 11
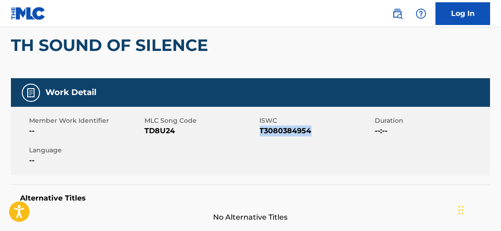
scroll to position [51, 0]
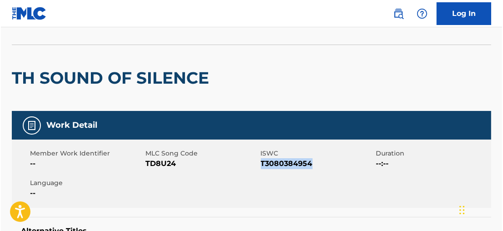
scroll to position [111, 0]
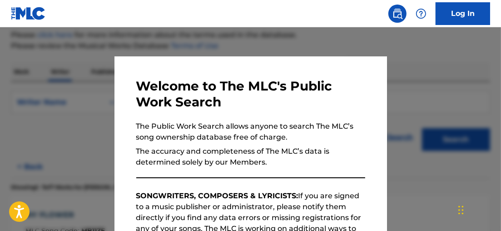
click at [427, 95] on div at bounding box center [250, 142] width 501 height 231
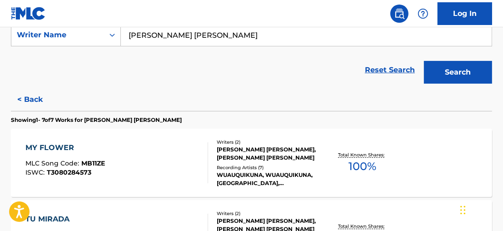
scroll to position [173, 0]
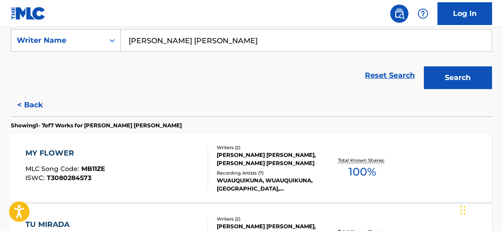
click at [26, 104] on button "< Back" at bounding box center [38, 105] width 54 height 23
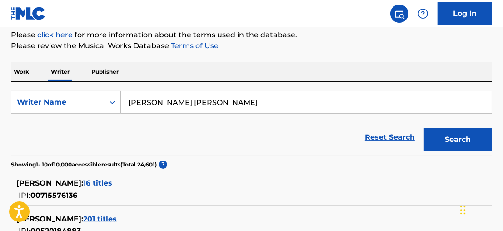
scroll to position [108, 0]
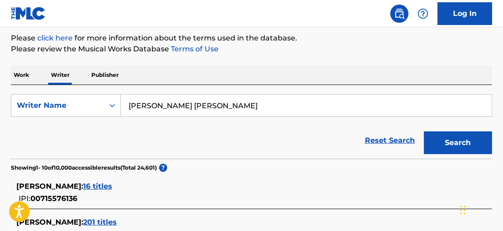
drag, startPoint x: 134, startPoint y: 107, endPoint x: 127, endPoint y: 107, distance: 7.3
click at [128, 107] on input "[PERSON_NAME] [PERSON_NAME]" at bounding box center [306, 105] width 371 height 22
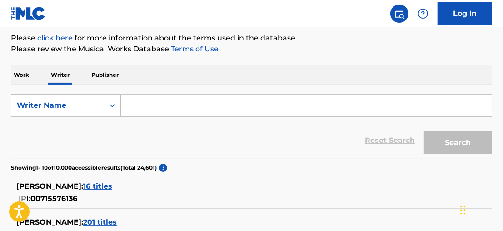
click at [20, 73] on p "Work" at bounding box center [21, 74] width 21 height 19
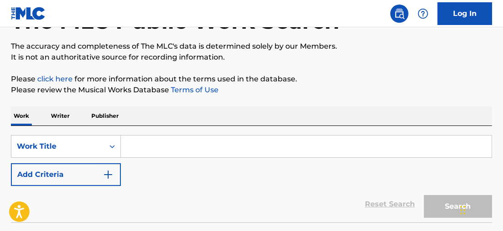
scroll to position [68, 0]
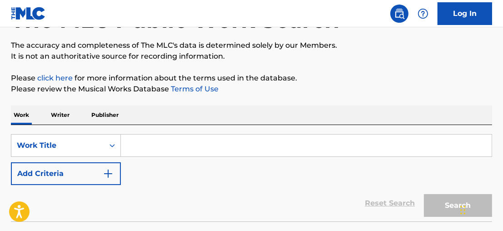
click at [216, 144] on input "Search Form" at bounding box center [306, 145] width 371 height 22
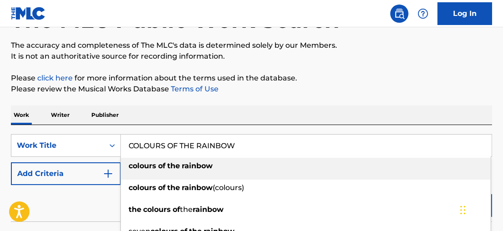
type input "COLOURS OF THE RAINBOW"
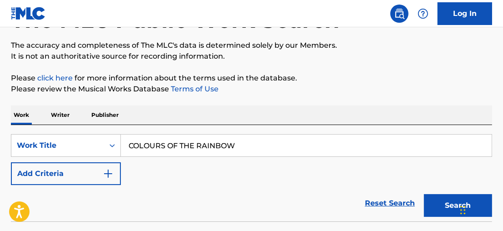
click at [102, 170] on button "Add Criteria" at bounding box center [66, 173] width 110 height 23
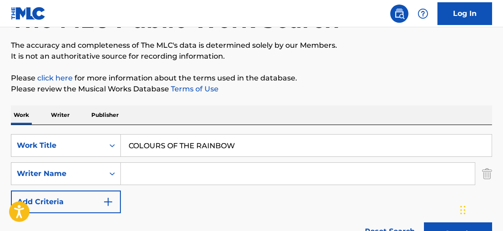
click at [146, 171] on input "Search Form" at bounding box center [298, 174] width 354 height 22
paste input "[PERSON_NAME] [PERSON_NAME]"
type input "[PERSON_NAME] [PERSON_NAME]"
click at [456, 227] on button "Search" at bounding box center [458, 233] width 68 height 23
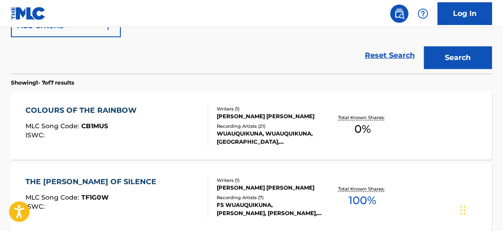
scroll to position [251, 0]
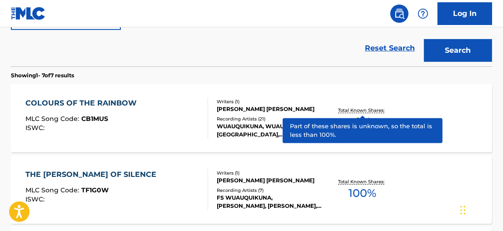
click at [376, 112] on p "Total Known Shares:" at bounding box center [362, 110] width 49 height 7
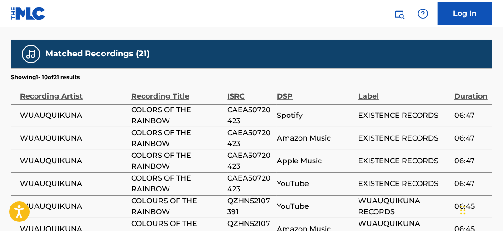
scroll to position [444, 0]
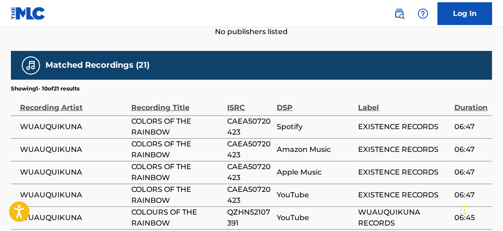
click at [260, 116] on span "CAEA50720423" at bounding box center [249, 127] width 45 height 22
click at [438, 82] on section "Showing 1 - 10 of 21 results" at bounding box center [251, 85] width 481 height 13
click at [247, 209] on span "QZHN52107391" at bounding box center [249, 218] width 45 height 22
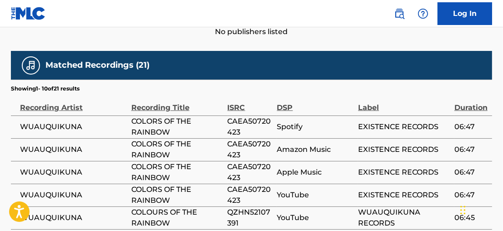
click at [490, 85] on section "Showing 1 - 10 of 21 results" at bounding box center [251, 85] width 481 height 13
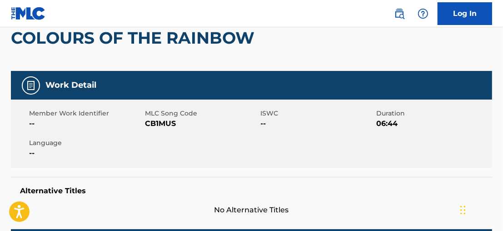
scroll to position [0, 0]
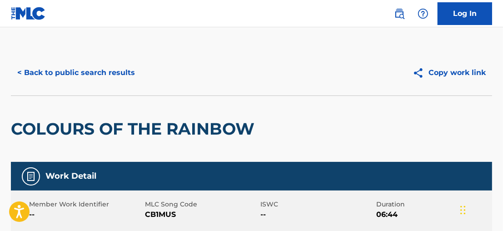
scroll to position [303, 0]
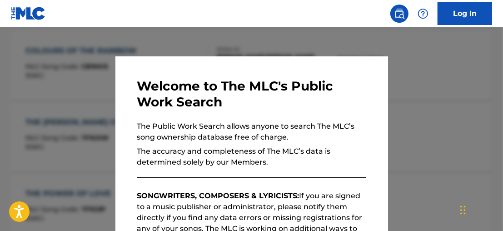
click at [141, 40] on div at bounding box center [251, 142] width 503 height 231
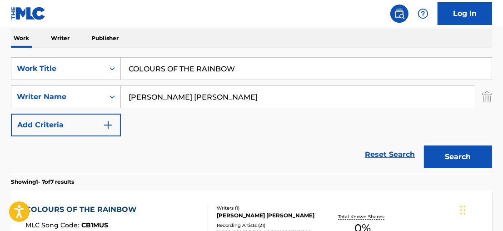
scroll to position [145, 0]
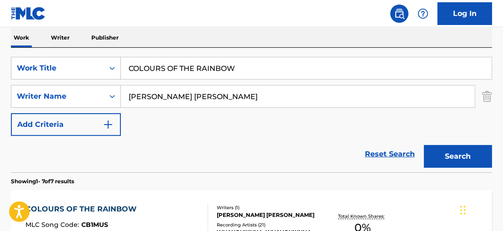
drag, startPoint x: 273, startPoint y: 65, endPoint x: 30, endPoint y: -4, distance: 253.3
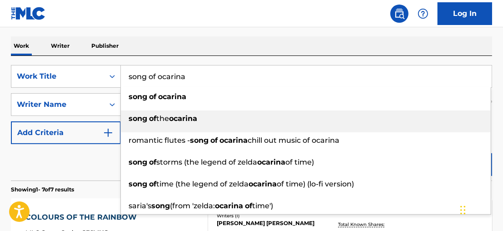
click at [190, 119] on strong "ocarina" at bounding box center [183, 118] width 28 height 9
type input "song of the ocarina"
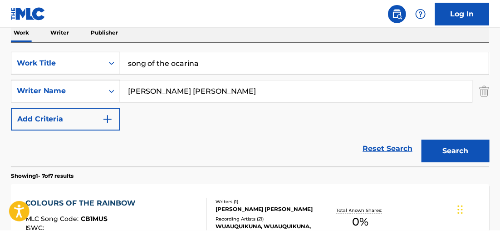
scroll to position [149, 0]
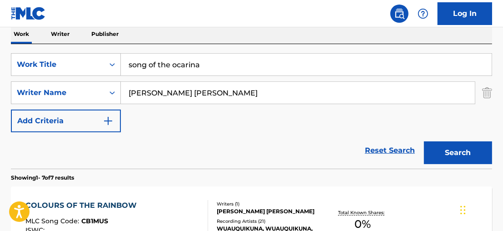
click at [441, 148] on button "Search" at bounding box center [458, 152] width 68 height 23
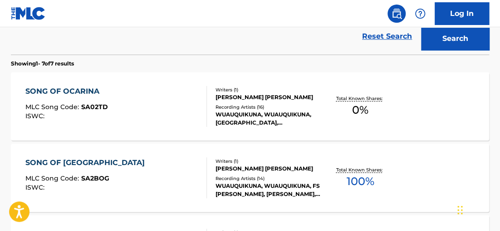
scroll to position [258, 0]
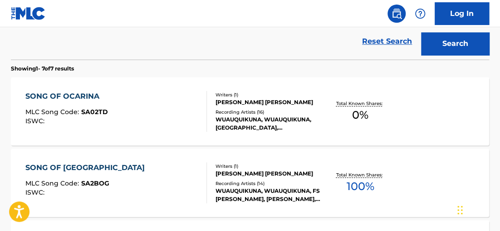
click at [375, 103] on p "Total Known Shares:" at bounding box center [360, 103] width 49 height 7
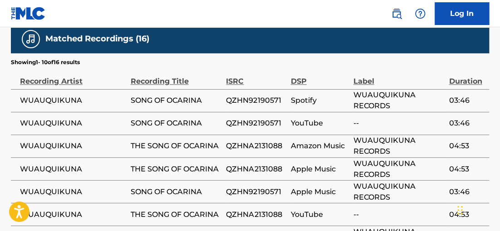
scroll to position [472, 0]
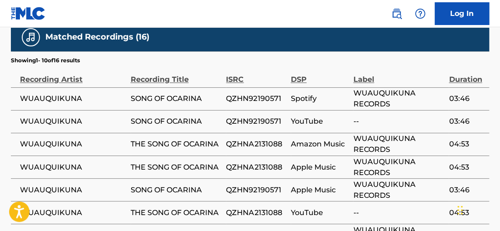
click at [267, 98] on span "QZHN92190571" at bounding box center [256, 98] width 60 height 11
click at [487, 110] on td "03:46" at bounding box center [469, 121] width 40 height 23
click at [255, 147] on span "QZHNA2131088" at bounding box center [256, 143] width 60 height 11
click at [254, 147] on span "QZHNA2131088" at bounding box center [256, 143] width 60 height 11
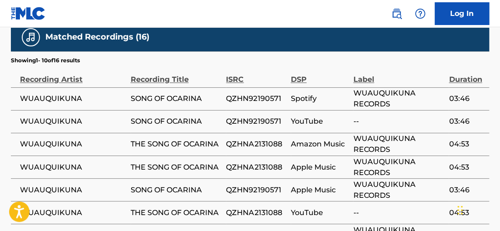
click at [462, 111] on td "03:46" at bounding box center [469, 121] width 40 height 23
click at [74, 138] on td "WUAUQUIKUNA" at bounding box center [71, 144] width 120 height 23
click at [74, 138] on span "WUAUQUIKUNA" at bounding box center [73, 143] width 106 height 11
drag, startPoint x: 499, startPoint y: 141, endPoint x: 498, endPoint y: 149, distance: 7.8
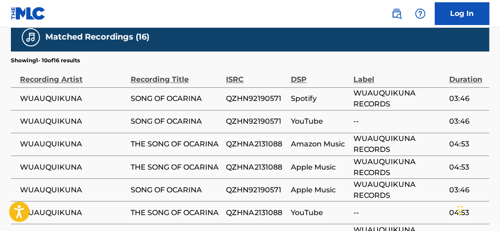
drag, startPoint x: 499, startPoint y: 150, endPoint x: 500, endPoint y: 156, distance: 5.6
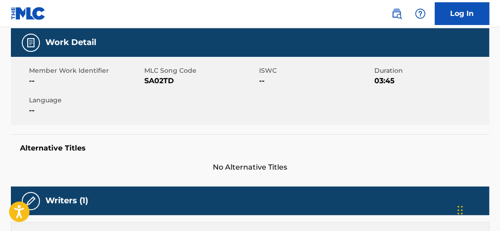
scroll to position [0, 0]
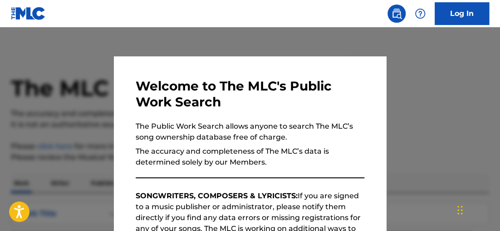
scroll to position [310, 0]
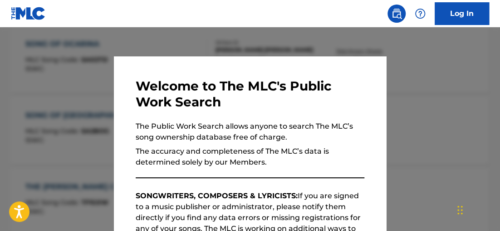
click at [182, 42] on div at bounding box center [250, 142] width 500 height 231
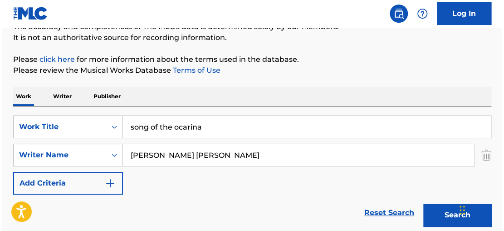
scroll to position [100, 0]
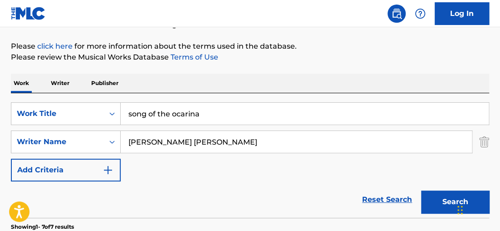
drag, startPoint x: 43, startPoint y: 73, endPoint x: -13, endPoint y: 63, distance: 56.7
click at [0, 63] on html "Accessibility Screen-Reader Guide, Feedback, and Issue Reporting | New window C…" at bounding box center [250, 15] width 500 height 231
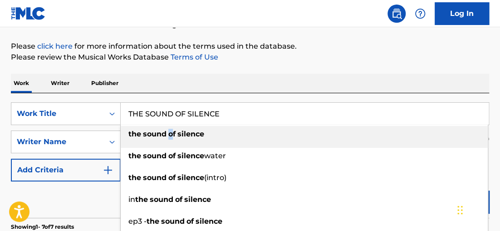
click at [172, 128] on div "the sound of silence" at bounding box center [304, 134] width 367 height 16
type input "the sound of silence"
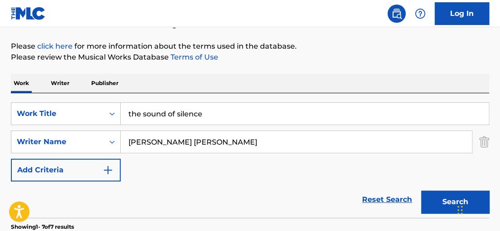
click at [439, 203] on button "Search" at bounding box center [455, 201] width 68 height 23
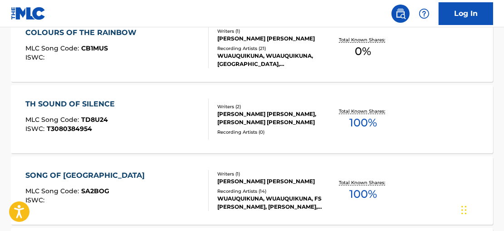
scroll to position [455, 0]
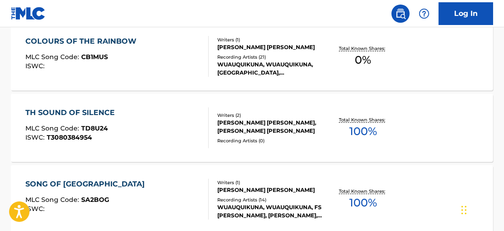
click at [364, 133] on span "100 %" at bounding box center [364, 131] width 28 height 16
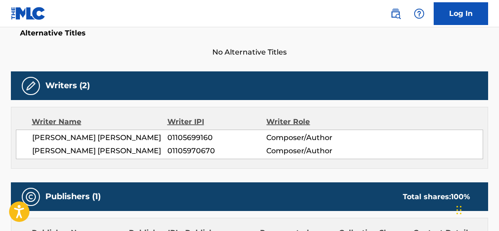
scroll to position [132, 0]
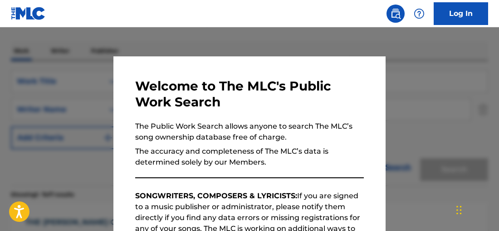
scroll to position [507, 0]
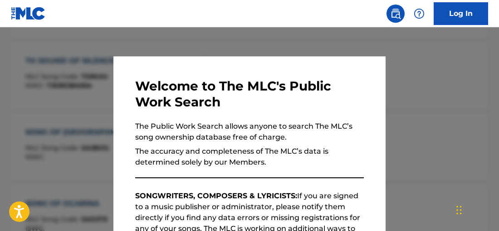
click at [173, 43] on div at bounding box center [249, 142] width 499 height 231
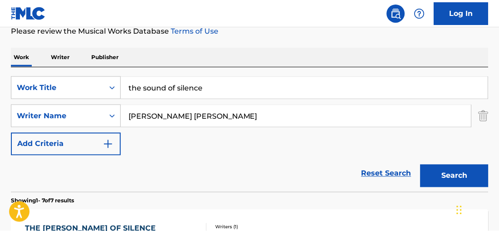
scroll to position [119, 0]
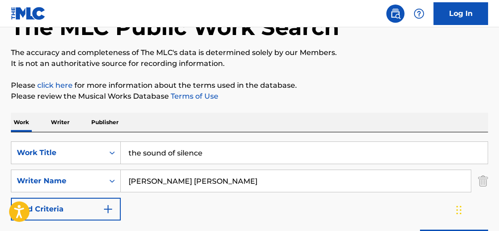
scroll to position [59, 0]
